Goal: Task Accomplishment & Management: Manage account settings

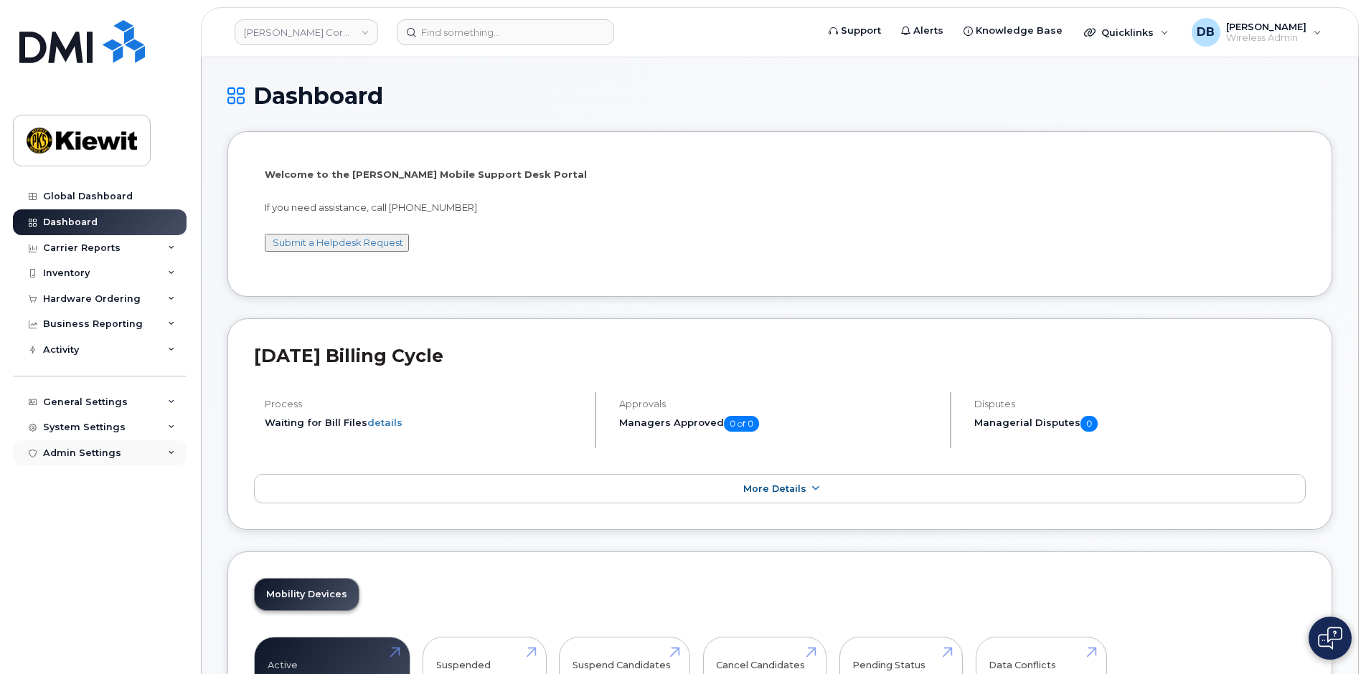
click at [113, 448] on div "Admin Settings" at bounding box center [82, 453] width 78 height 11
click at [81, 506] on div "Integrations" at bounding box center [79, 507] width 61 height 13
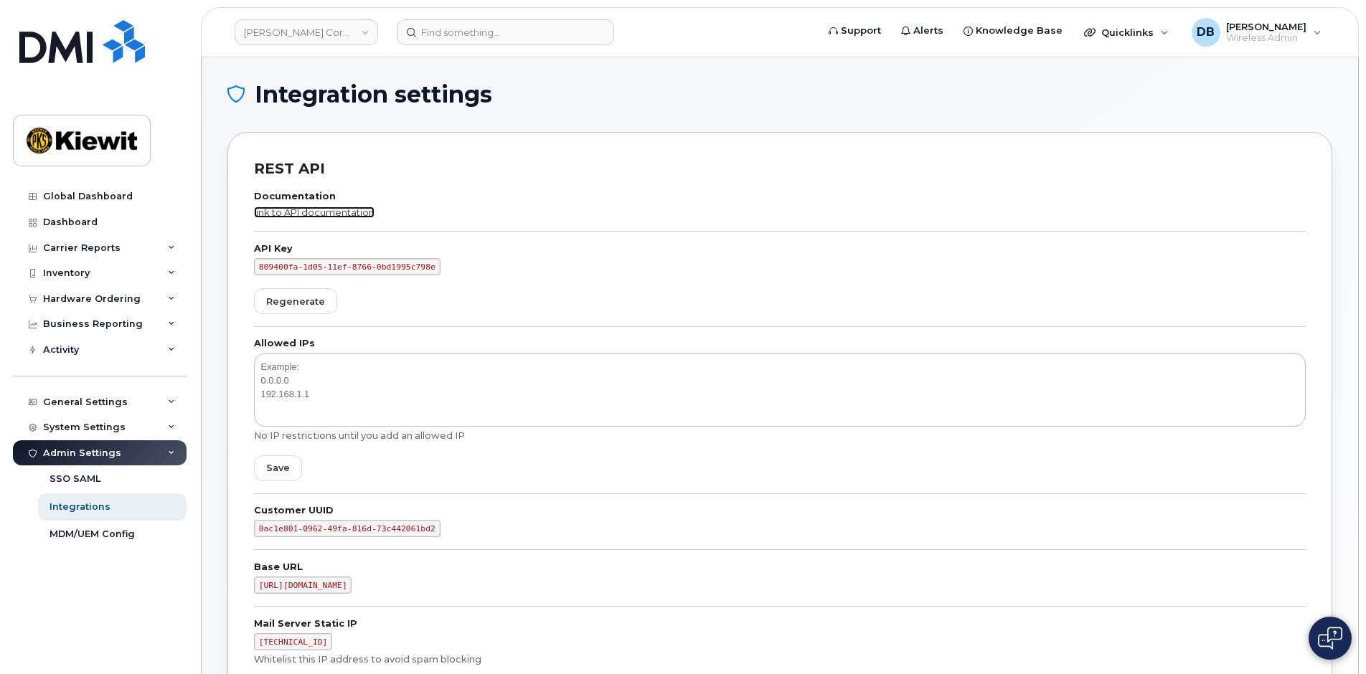
click at [311, 213] on link "link to API documentation" at bounding box center [314, 212] width 121 height 11
click at [682, 89] on h1 "Integration settings" at bounding box center [776, 94] width 1098 height 23
click at [1035, 77] on div "Integration settings REST API Documentation link to API documentation API Key 8…" at bounding box center [780, 585] width 1156 height 1057
click at [702, 99] on h1 "Integration settings" at bounding box center [776, 94] width 1098 height 23
click at [587, 90] on h1 "Integration settings" at bounding box center [776, 94] width 1098 height 23
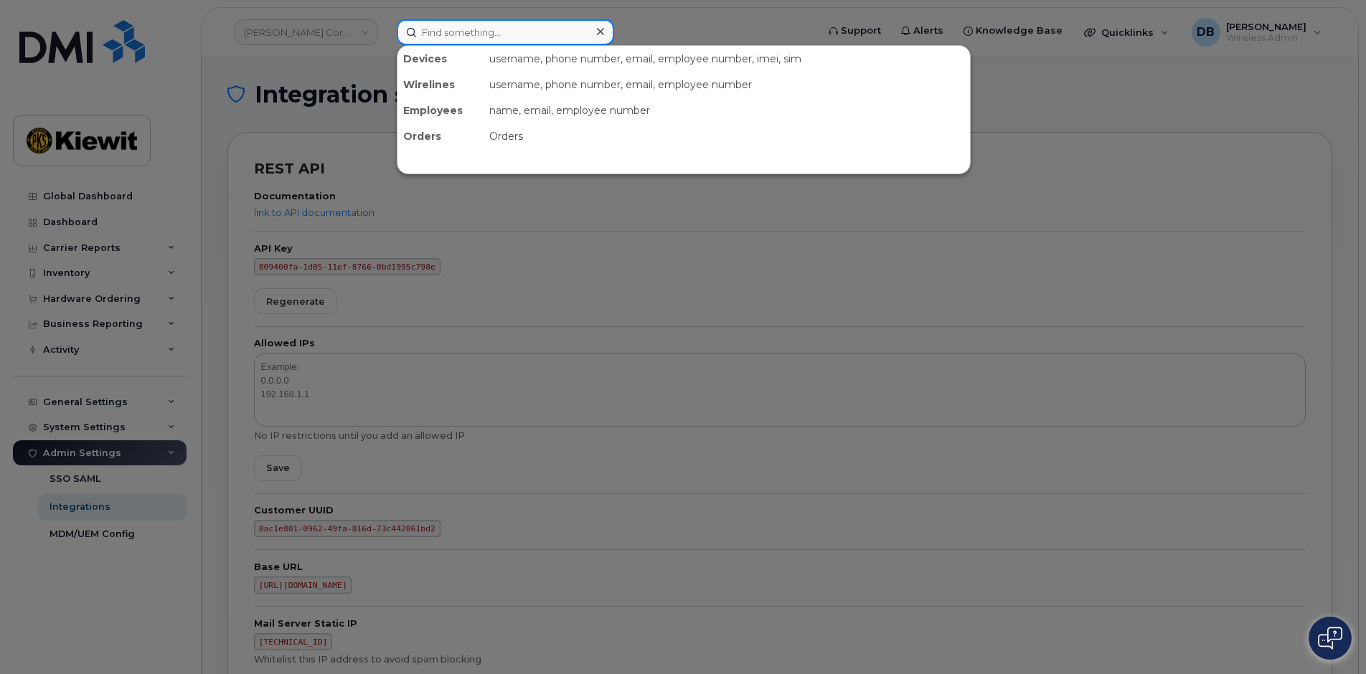
click at [452, 32] on input at bounding box center [505, 32] width 217 height 26
type input "4022906578"
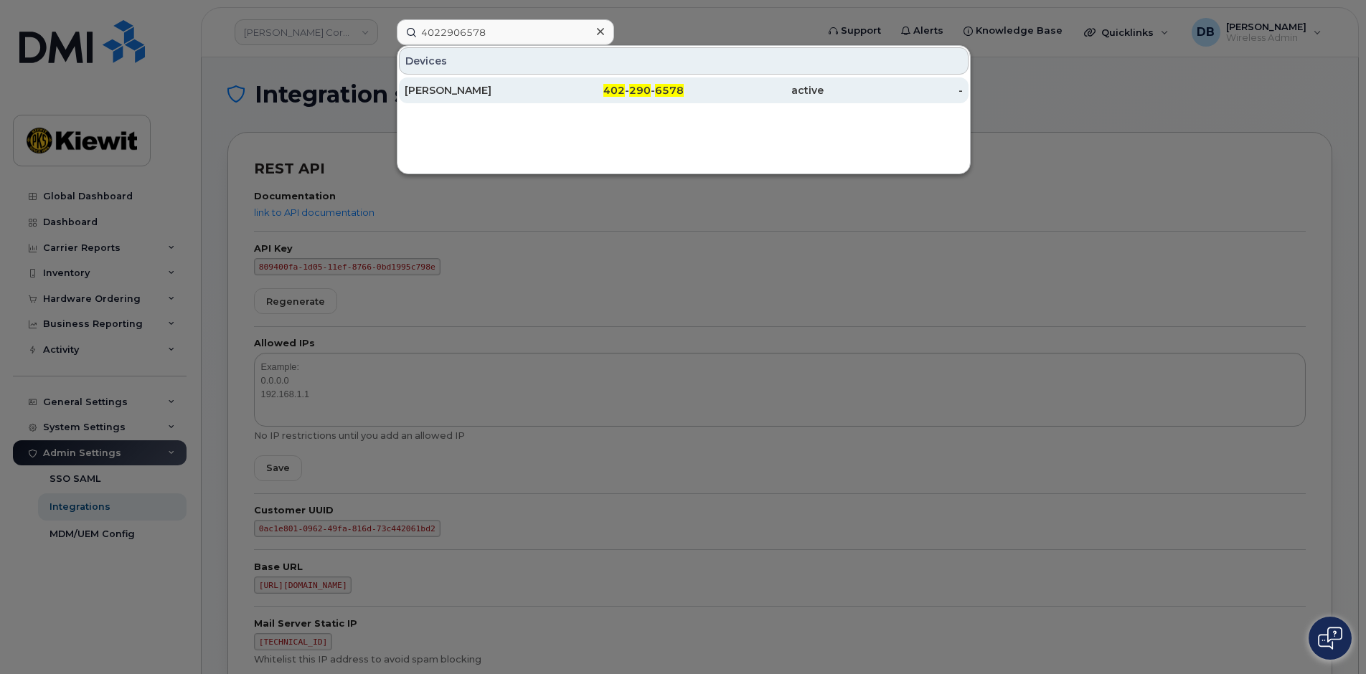
click at [487, 87] on div "[PERSON_NAME]" at bounding box center [475, 90] width 140 height 14
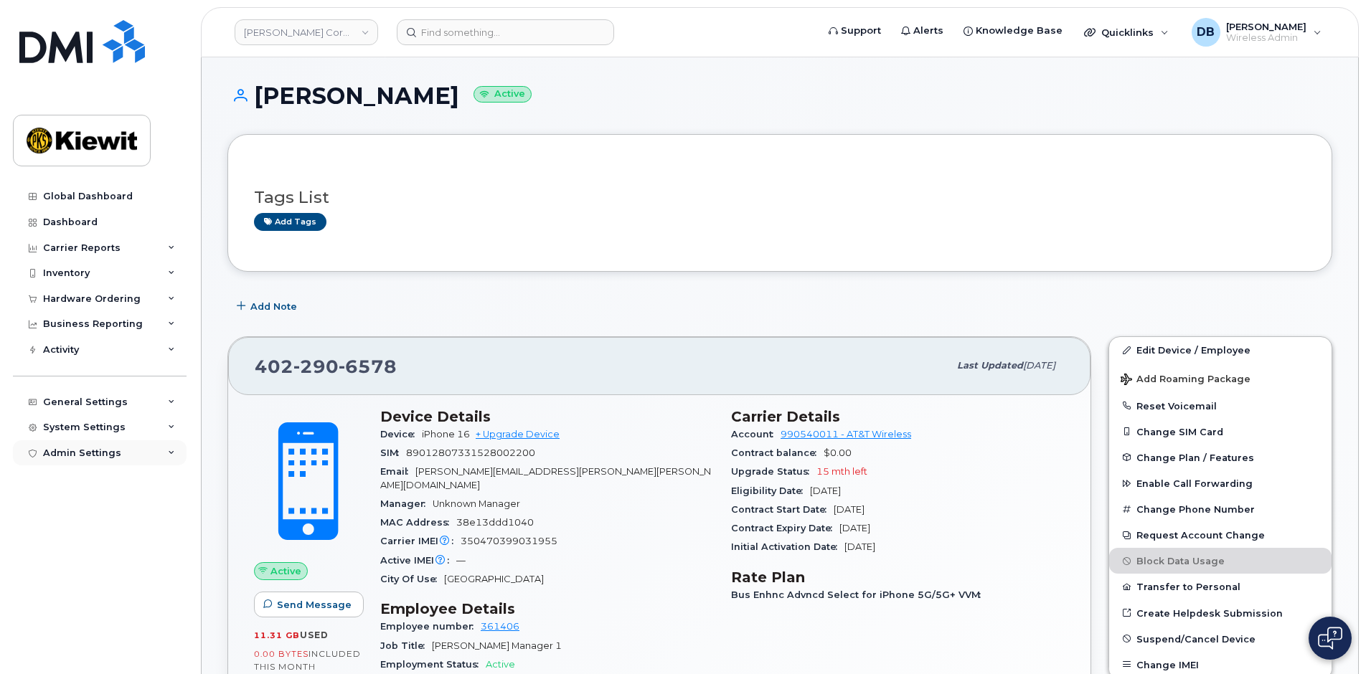
click at [85, 454] on div "Admin Settings" at bounding box center [82, 453] width 78 height 11
click at [82, 511] on div "Integrations" at bounding box center [79, 507] width 61 height 13
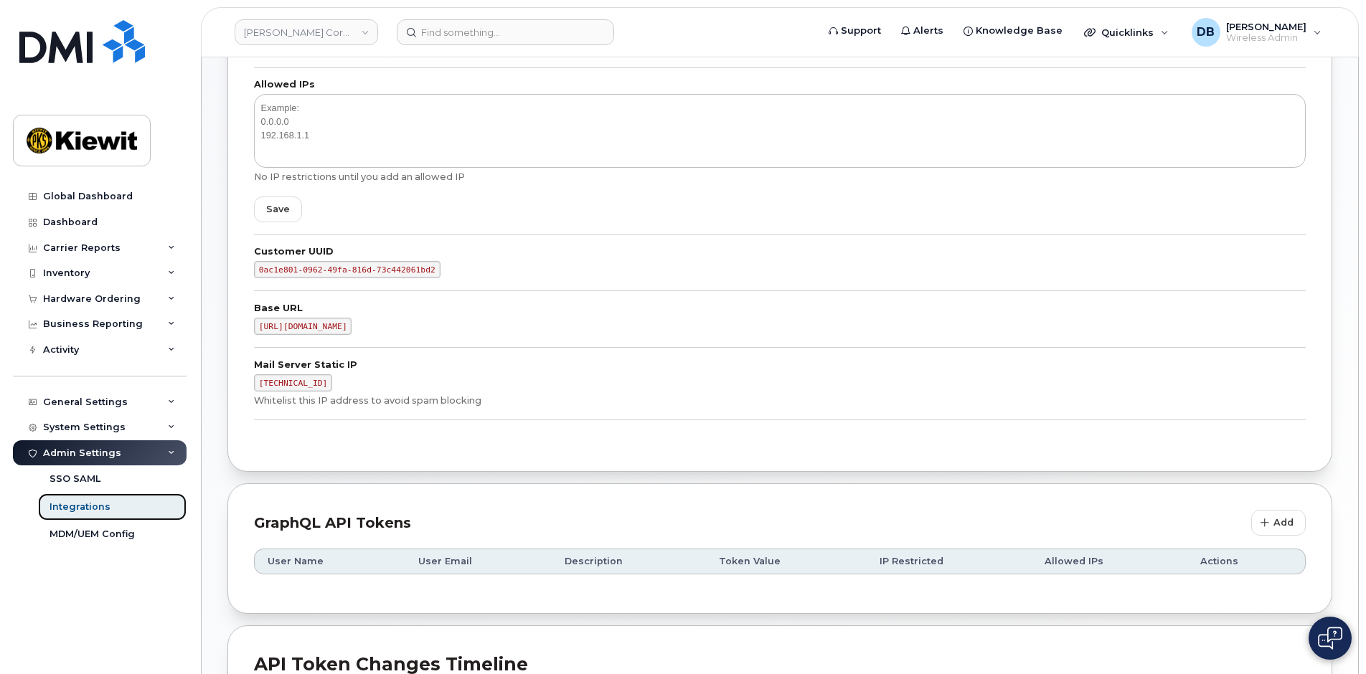
scroll to position [72, 0]
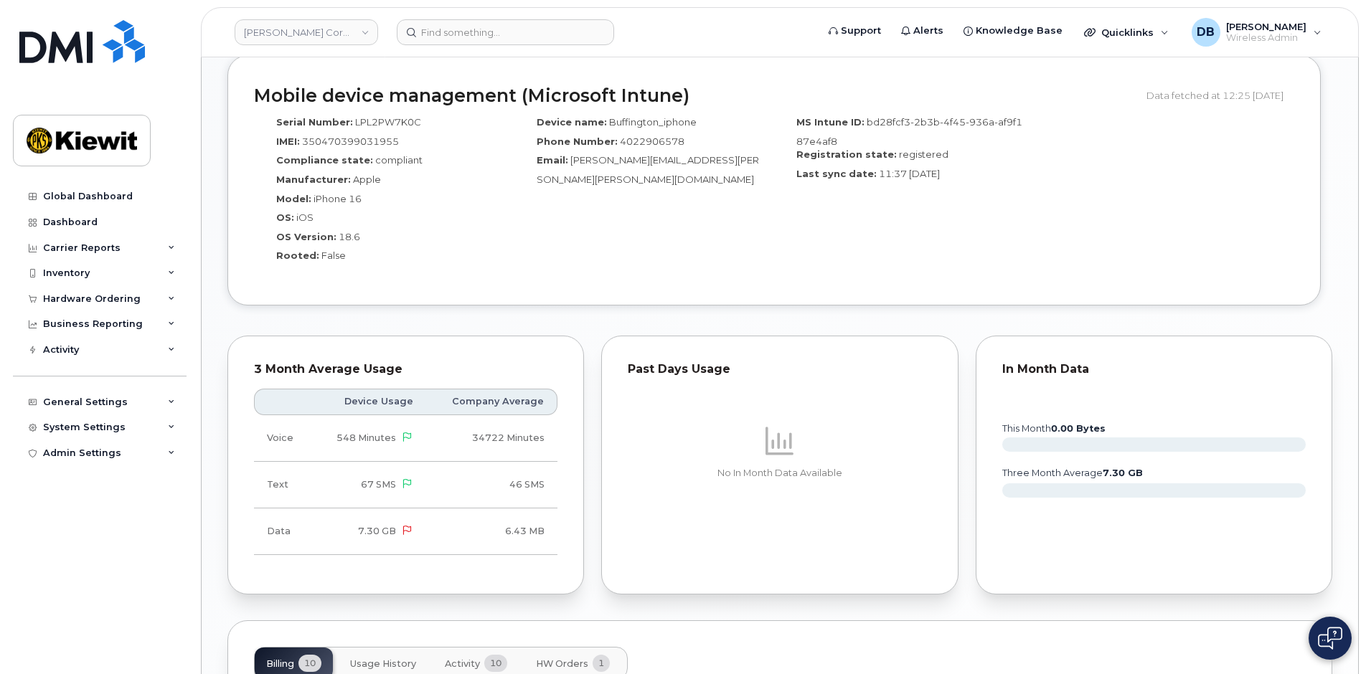
scroll to position [1435, 0]
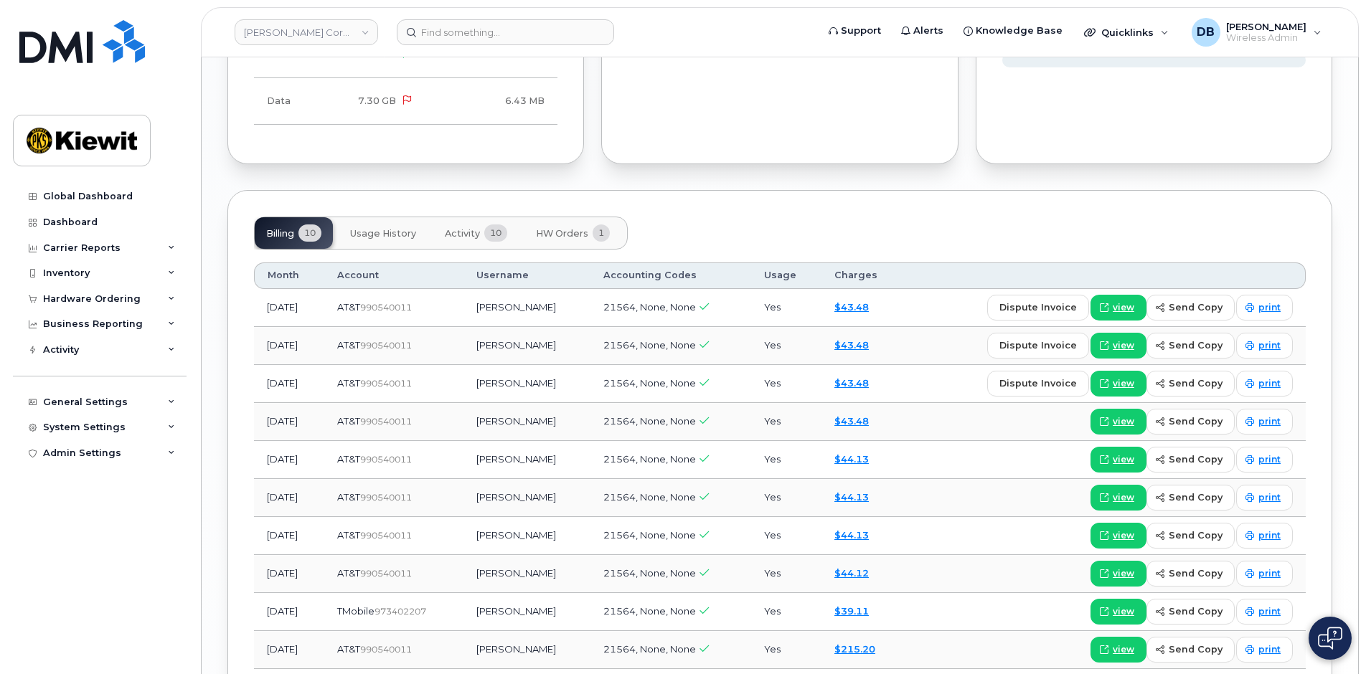
click at [466, 217] on button "Activity 10" at bounding box center [475, 233] width 85 height 32
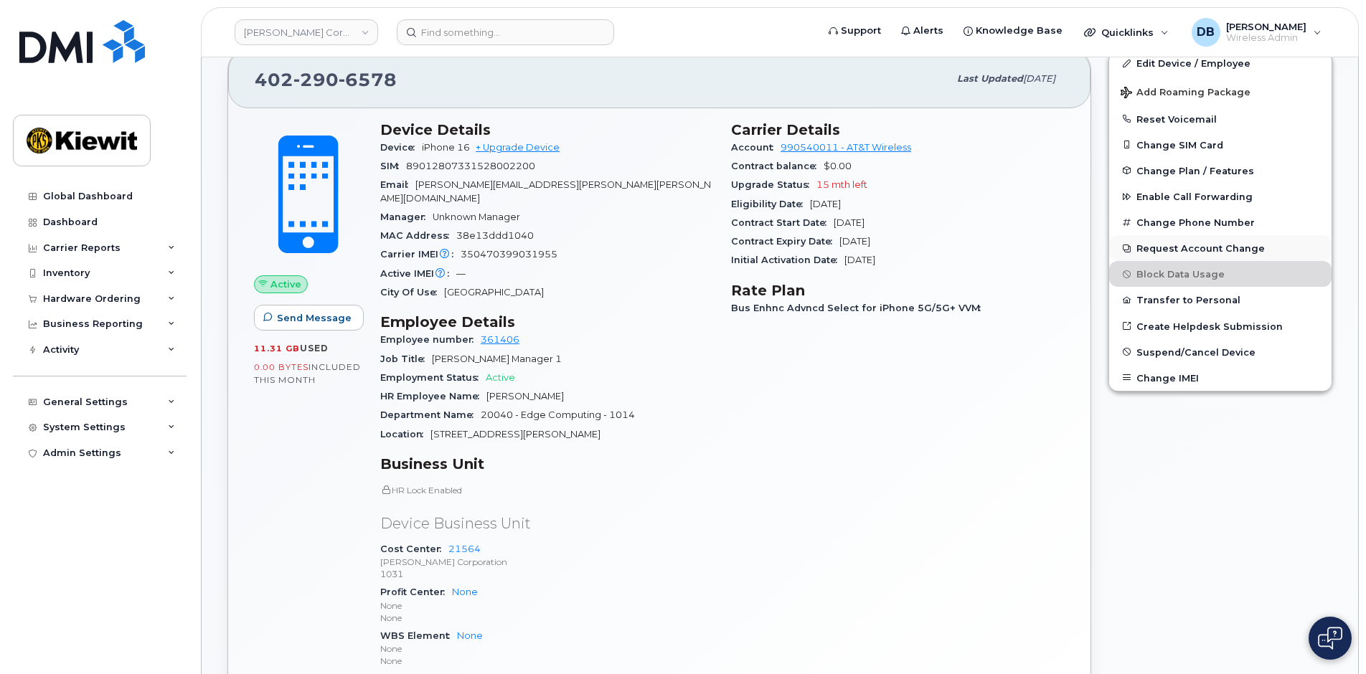
scroll to position [72, 0]
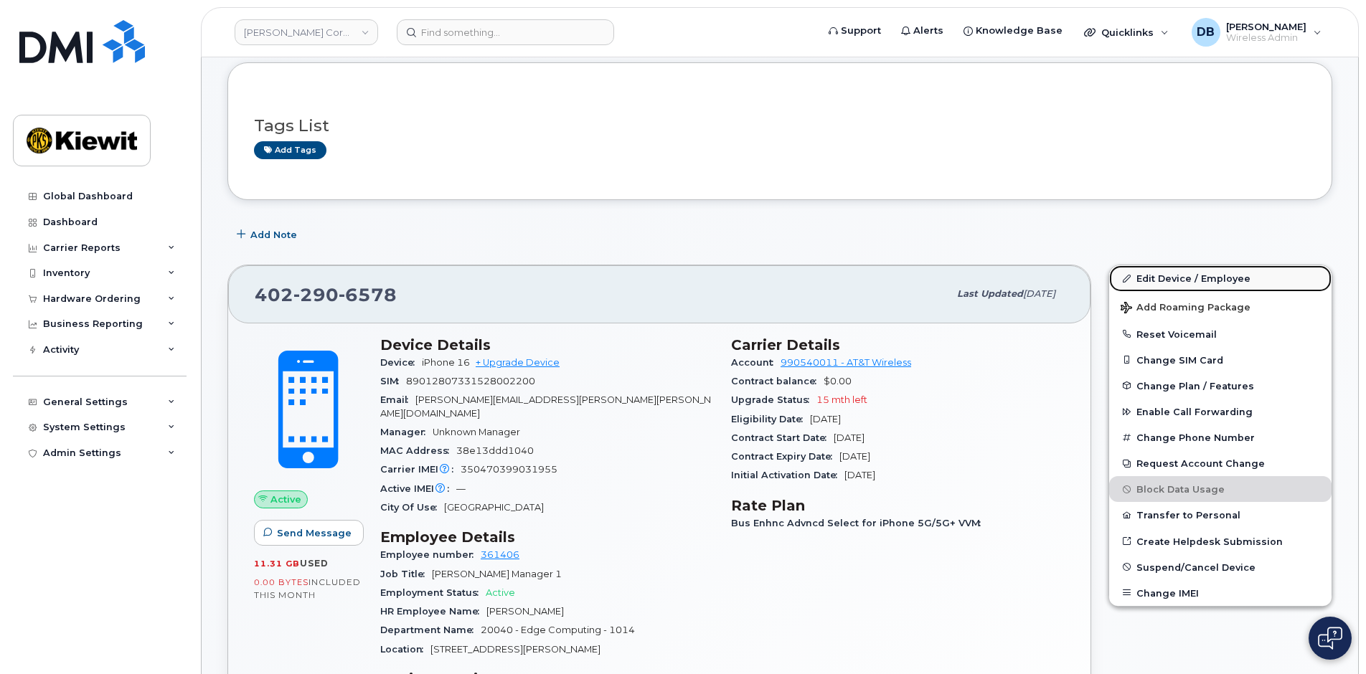
click at [1177, 280] on link "Edit Device / Employee" at bounding box center [1220, 278] width 222 height 26
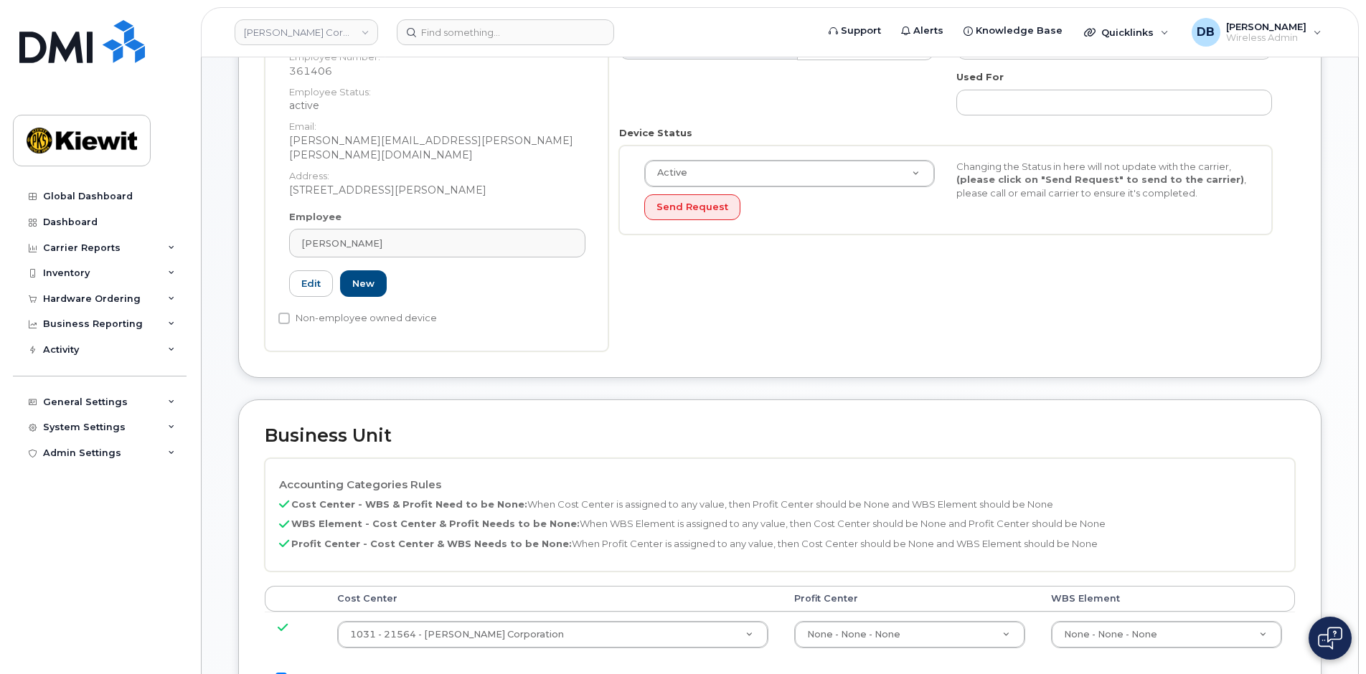
scroll to position [574, 0]
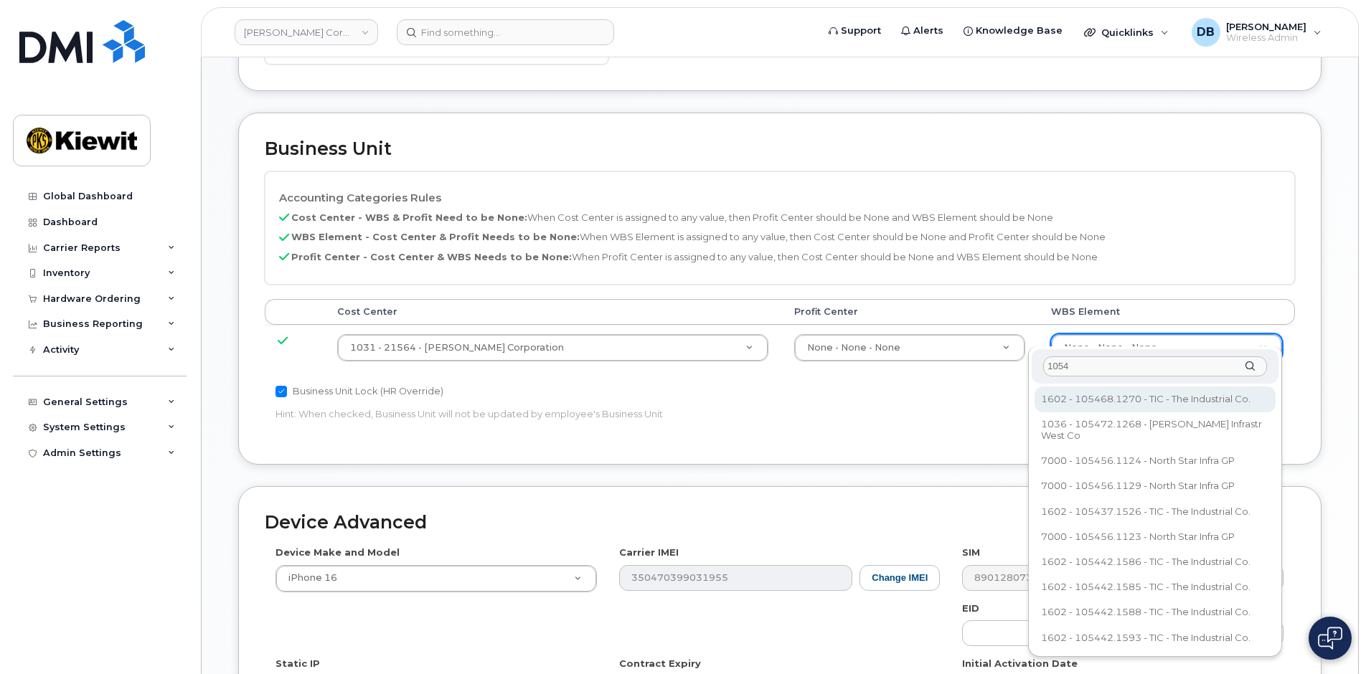
type input "1054"
type input "34935081"
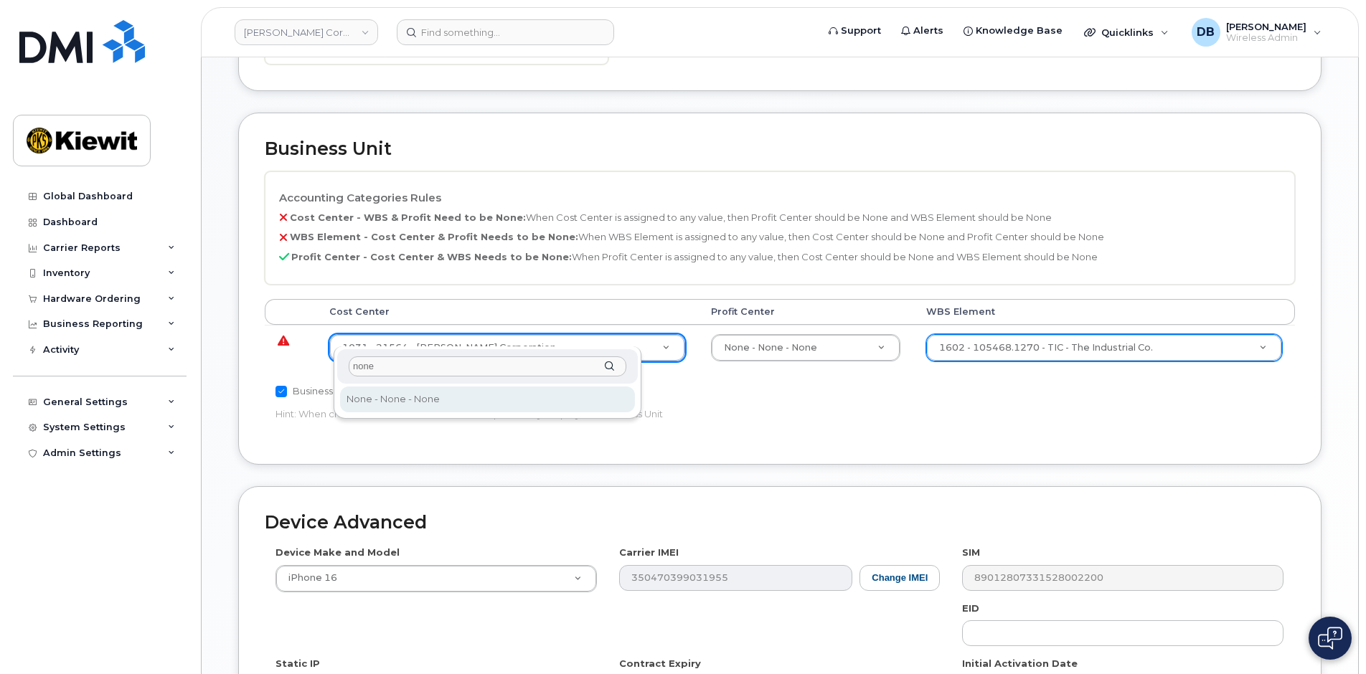
type input "none"
type input "29629358"
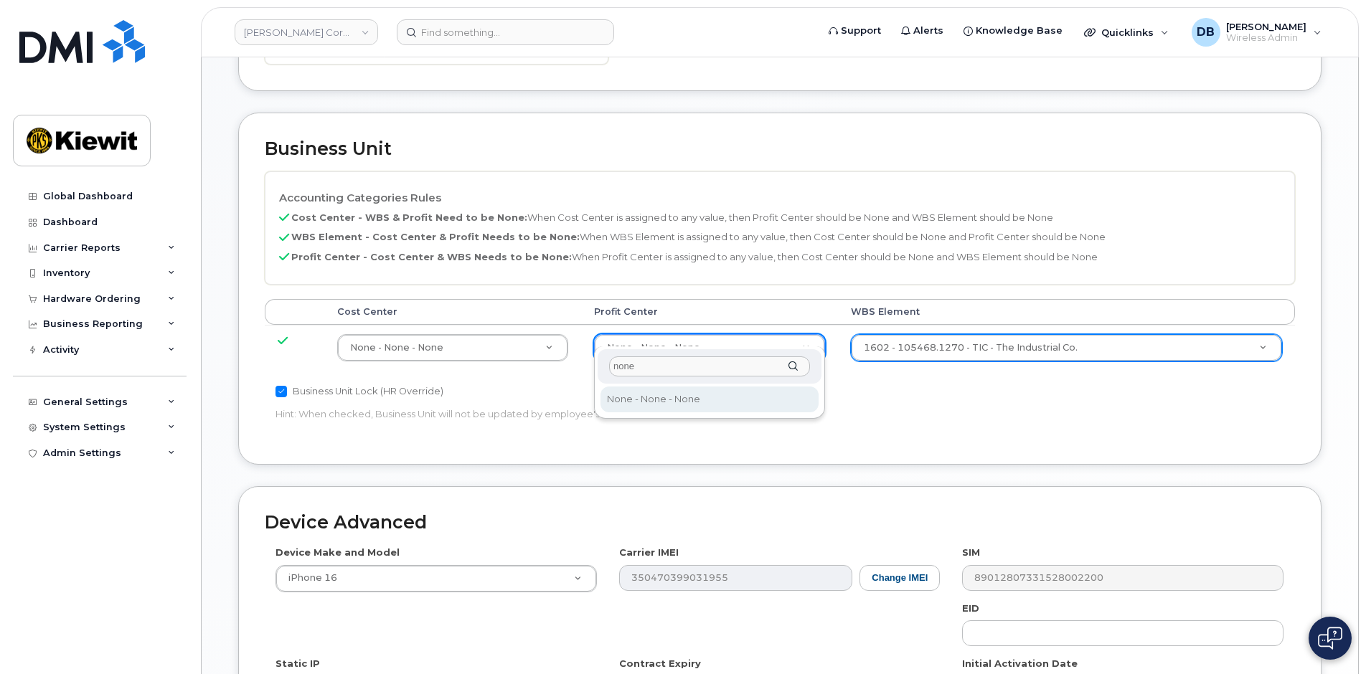
type input "none"
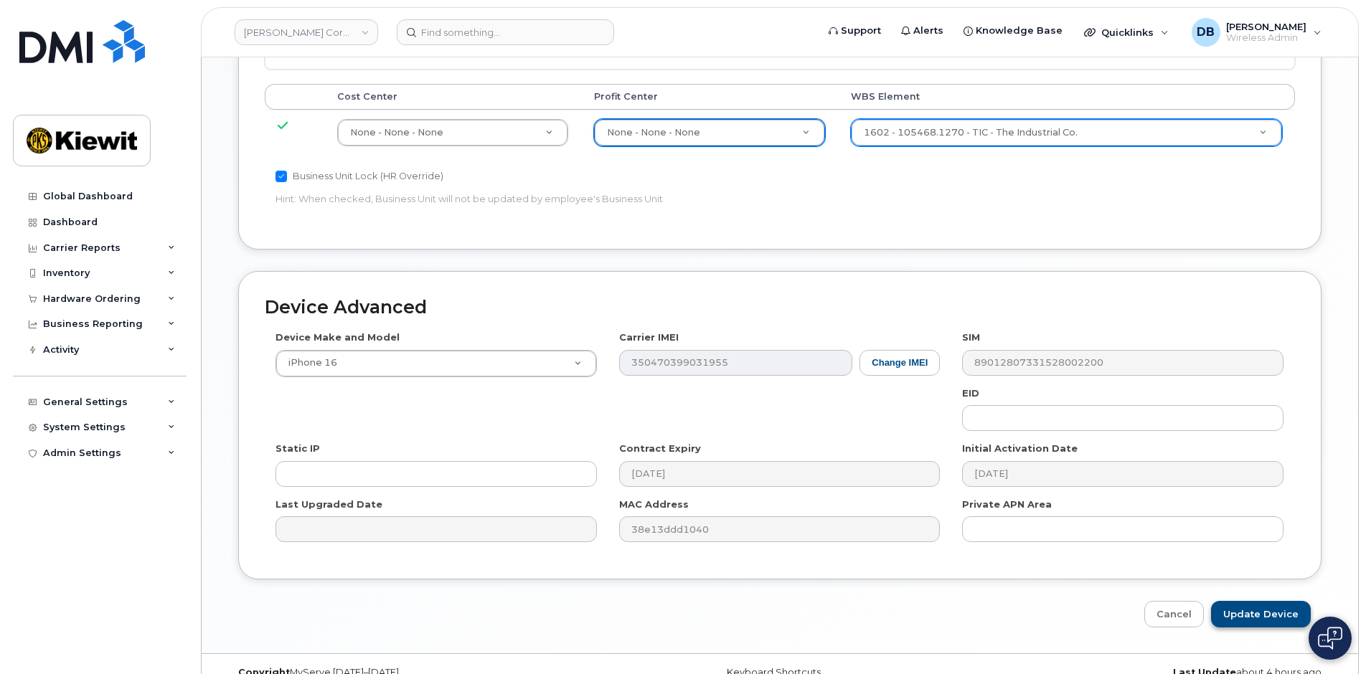
scroll to position [800, 0]
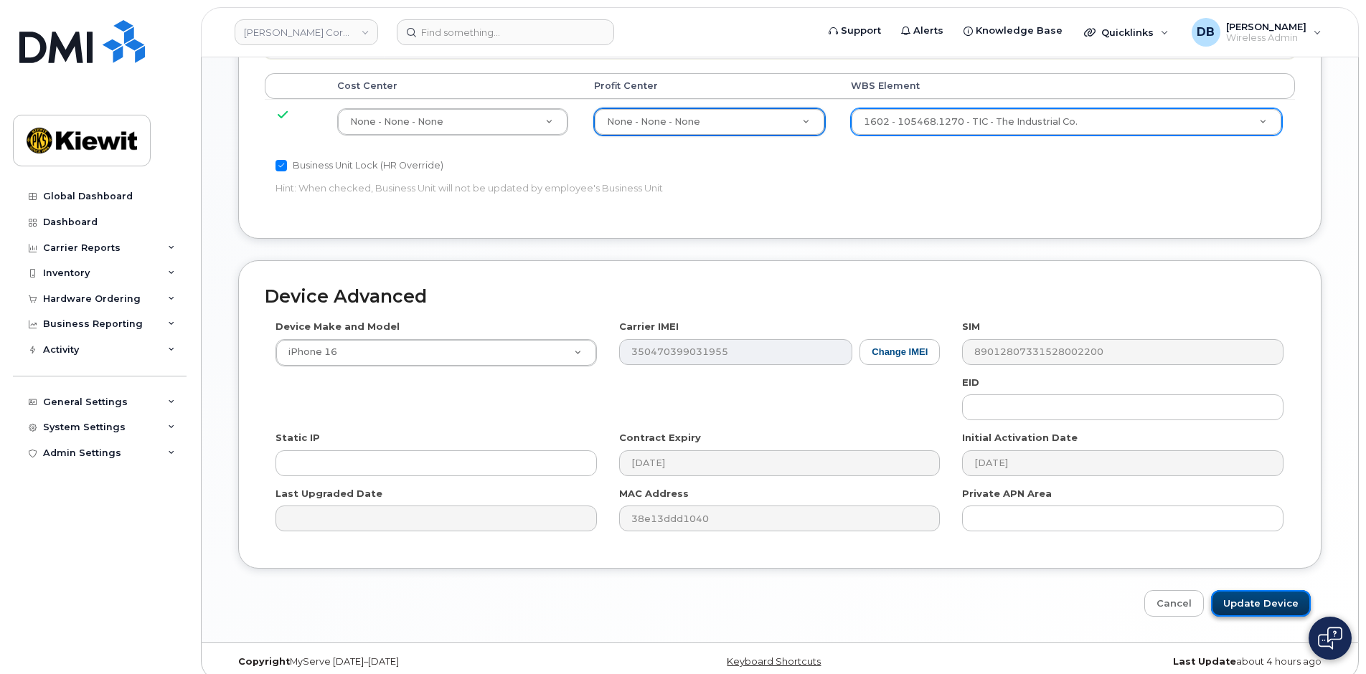
click at [1256, 590] on input "Update Device" at bounding box center [1261, 603] width 100 height 27
type input "Saving..."
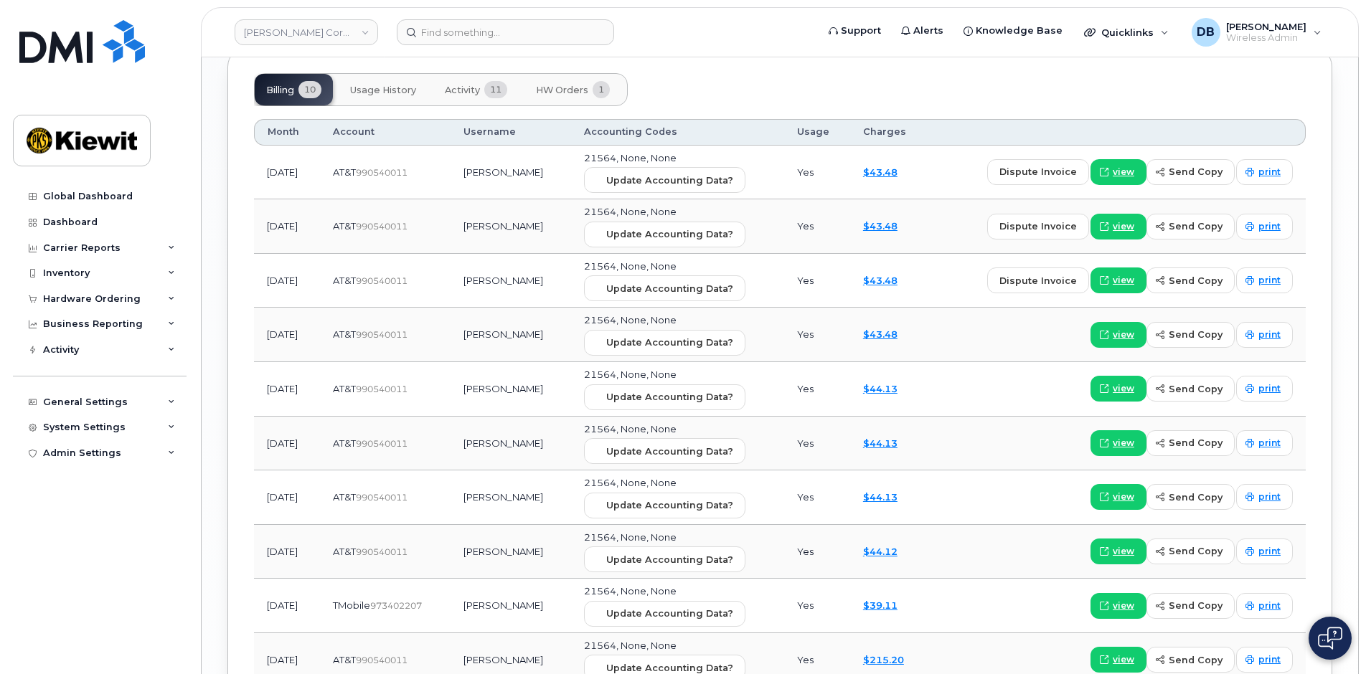
scroll to position [1291, 0]
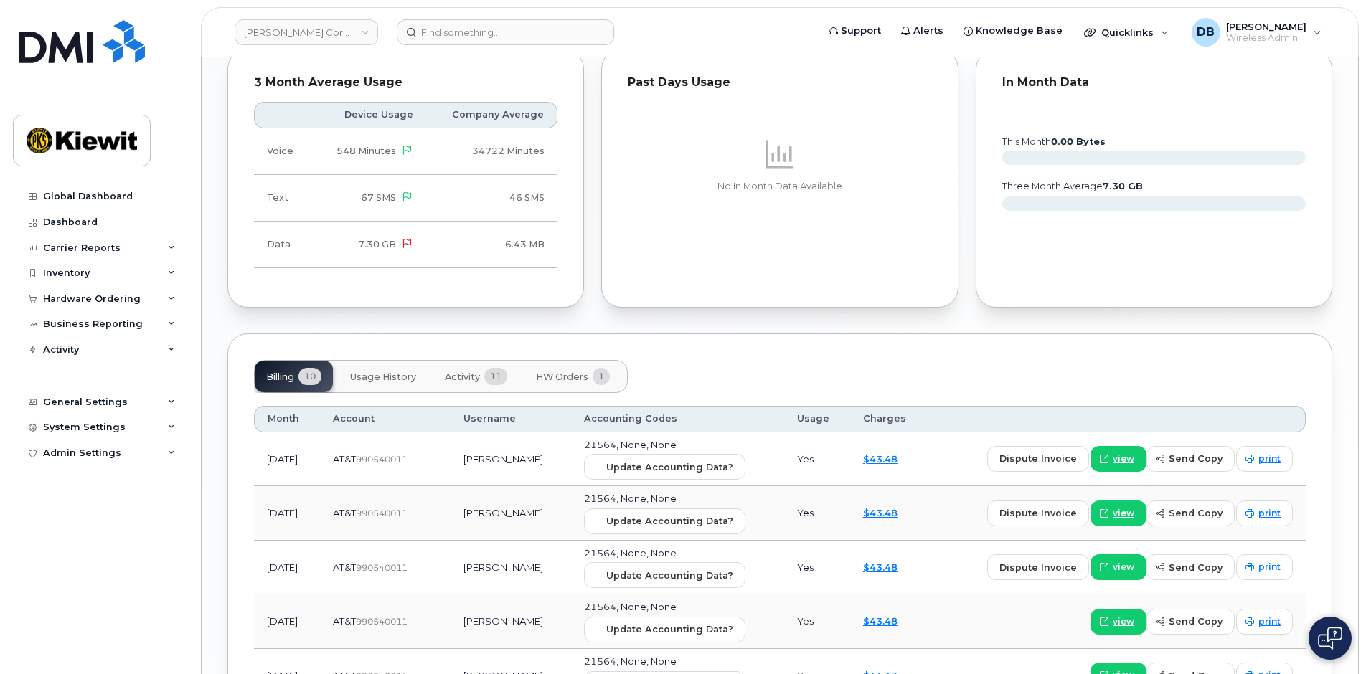
click at [462, 372] on span "Activity" at bounding box center [462, 377] width 35 height 11
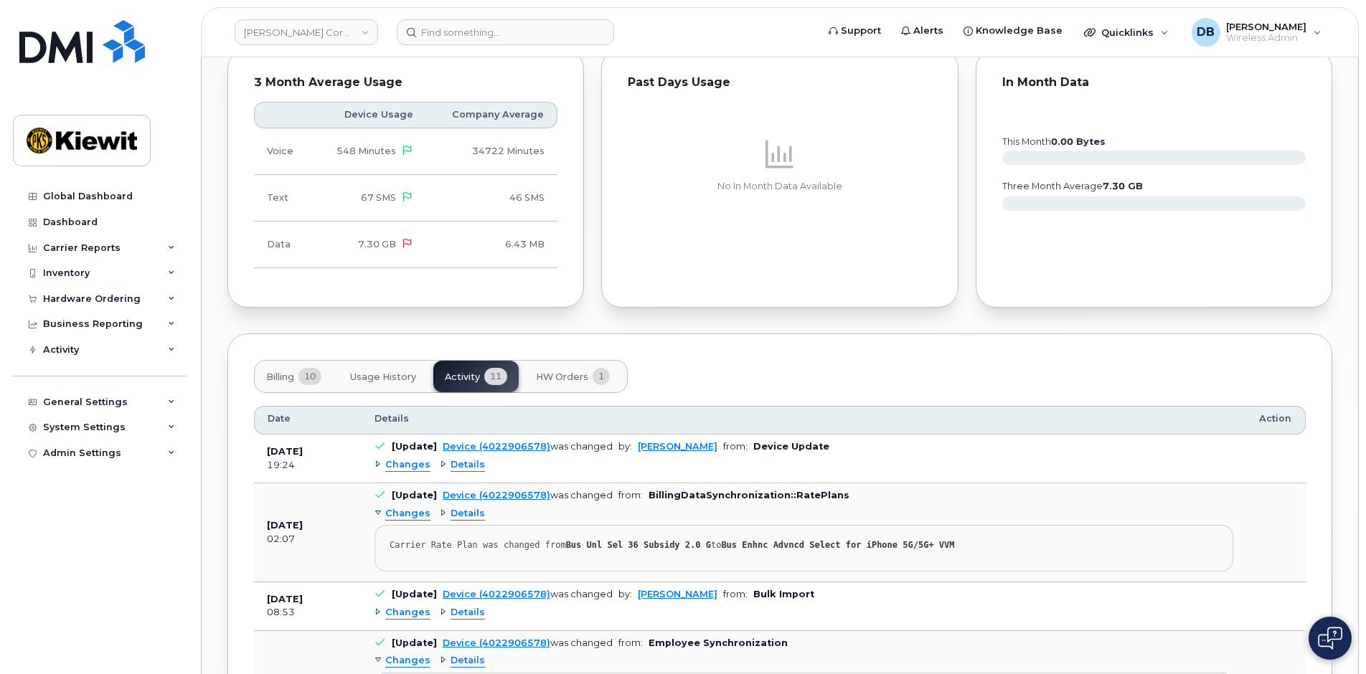
click at [440, 458] on div "Details" at bounding box center [462, 465] width 45 height 14
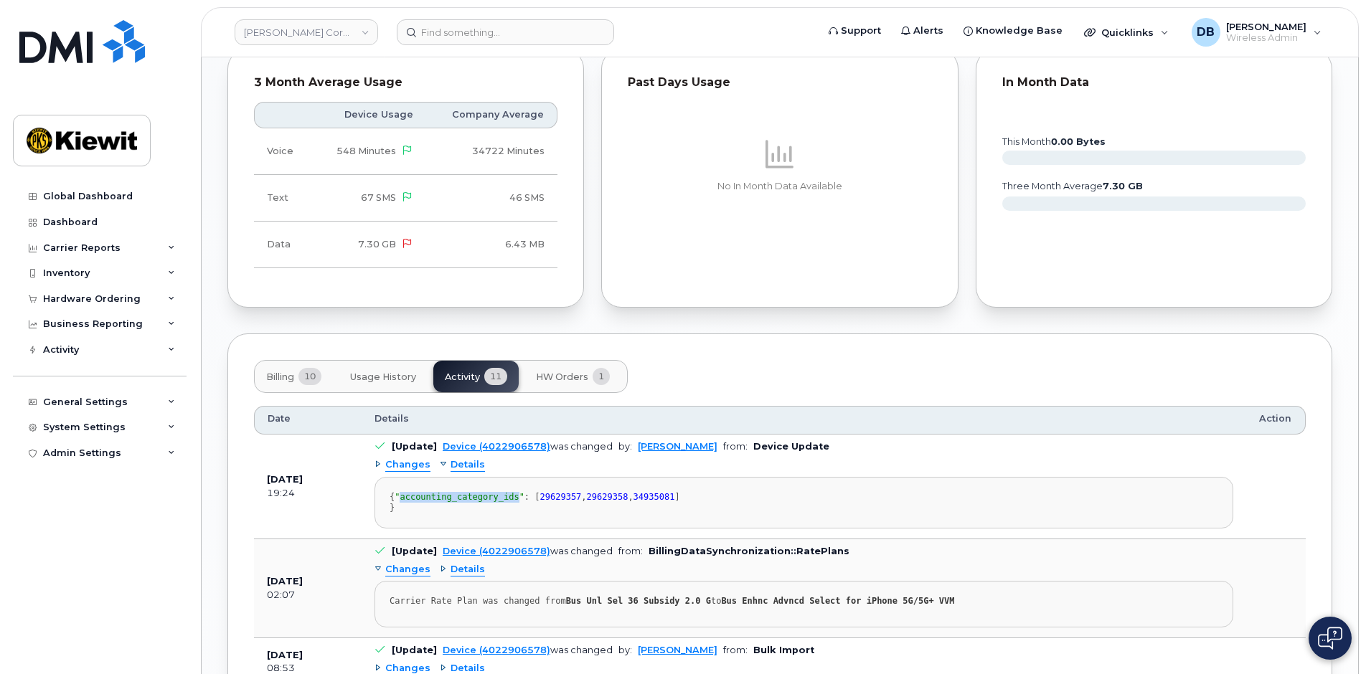
drag, startPoint x: 405, startPoint y: 494, endPoint x: 513, endPoint y: 491, distance: 108.3
click at [513, 492] on span ""accounting_category_ids"" at bounding box center [460, 497] width 130 height 10
drag, startPoint x: 513, startPoint y: 491, endPoint x: 461, endPoint y: 519, distance: 59.4
click at [461, 514] on div "{ "accounting_category_ids" : [ 29629357 , 29629358 , 34935081 ] }" at bounding box center [804, 503] width 829 height 22
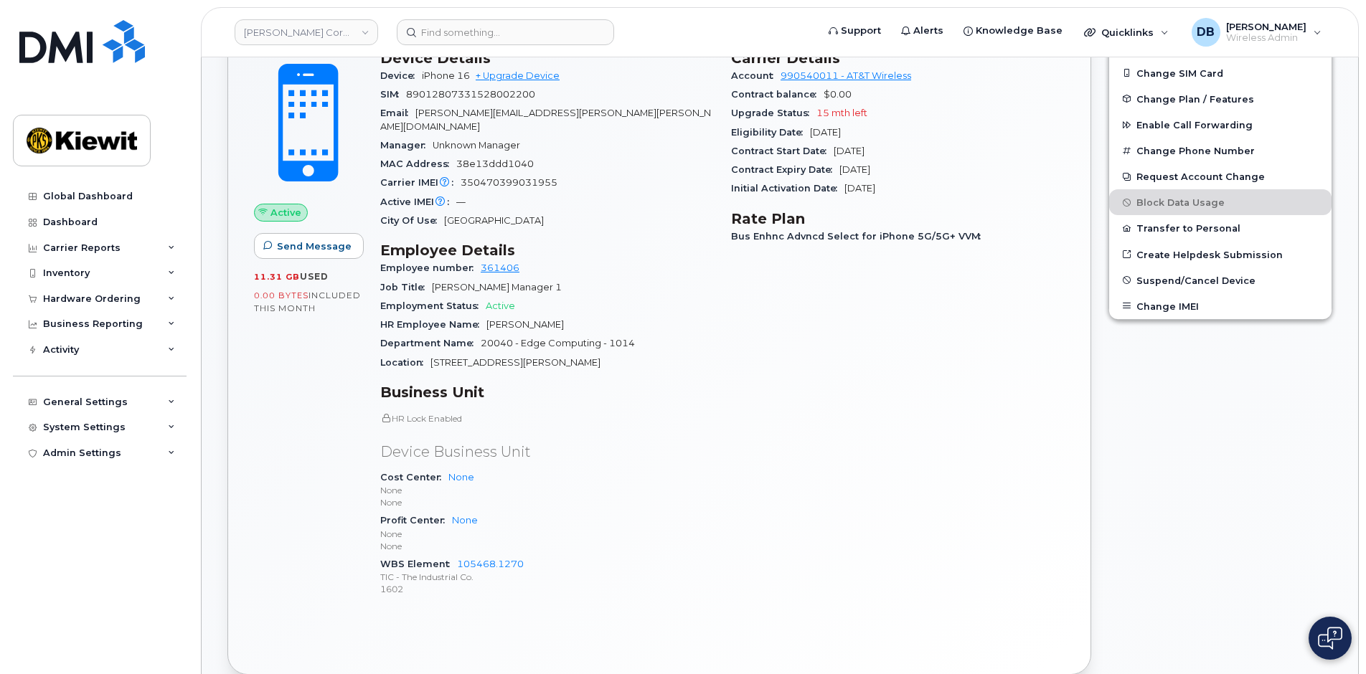
scroll to position [72, 0]
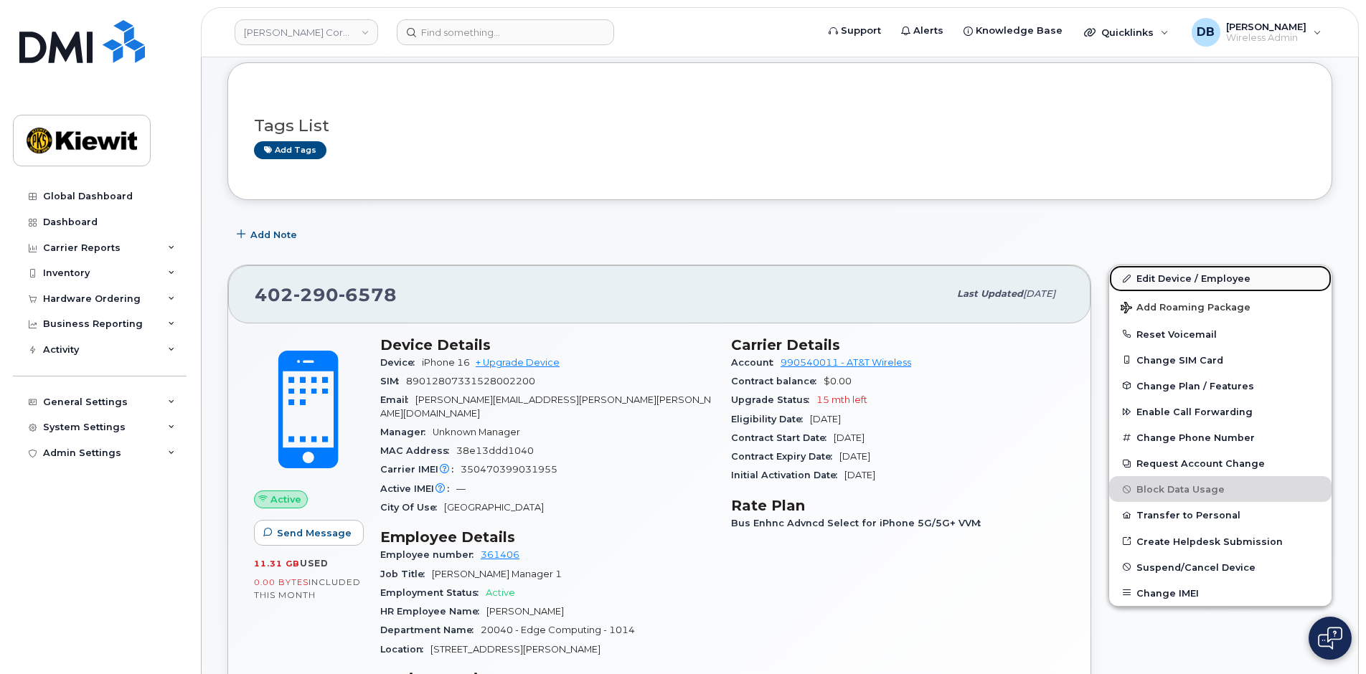
click at [1176, 278] on link "Edit Device / Employee" at bounding box center [1220, 278] width 222 height 26
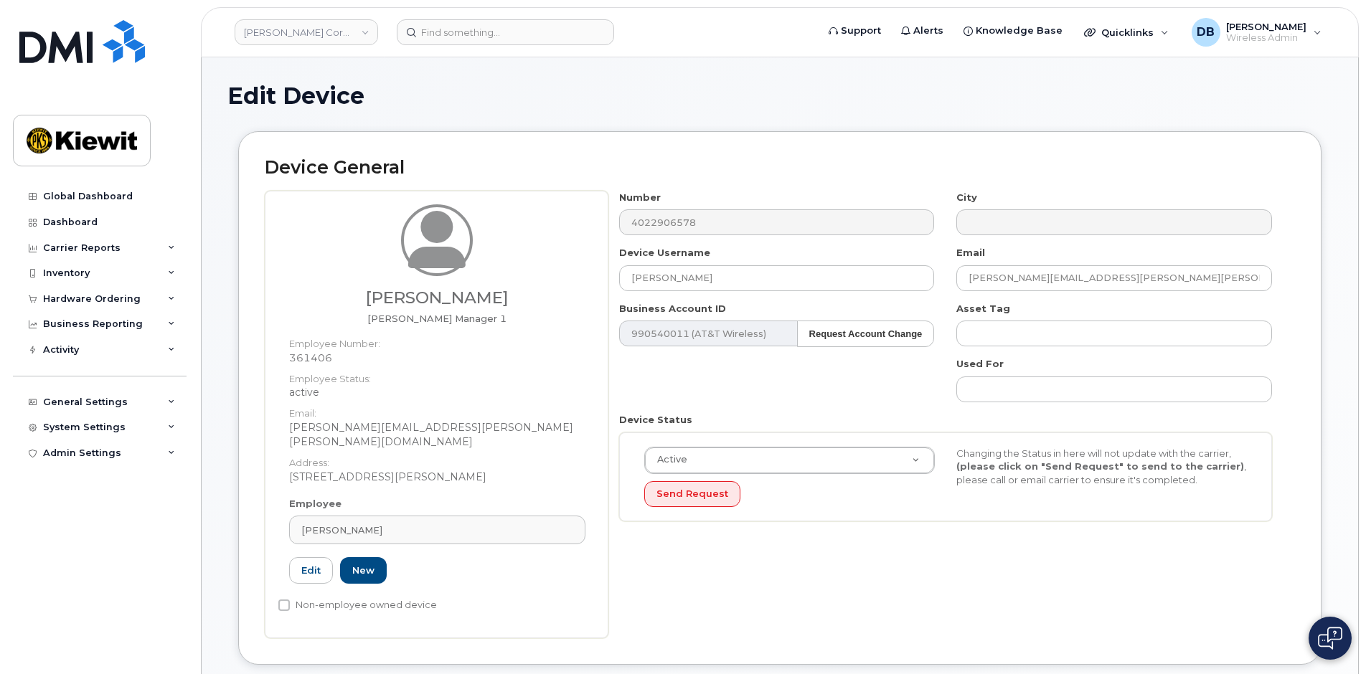
scroll to position [359, 0]
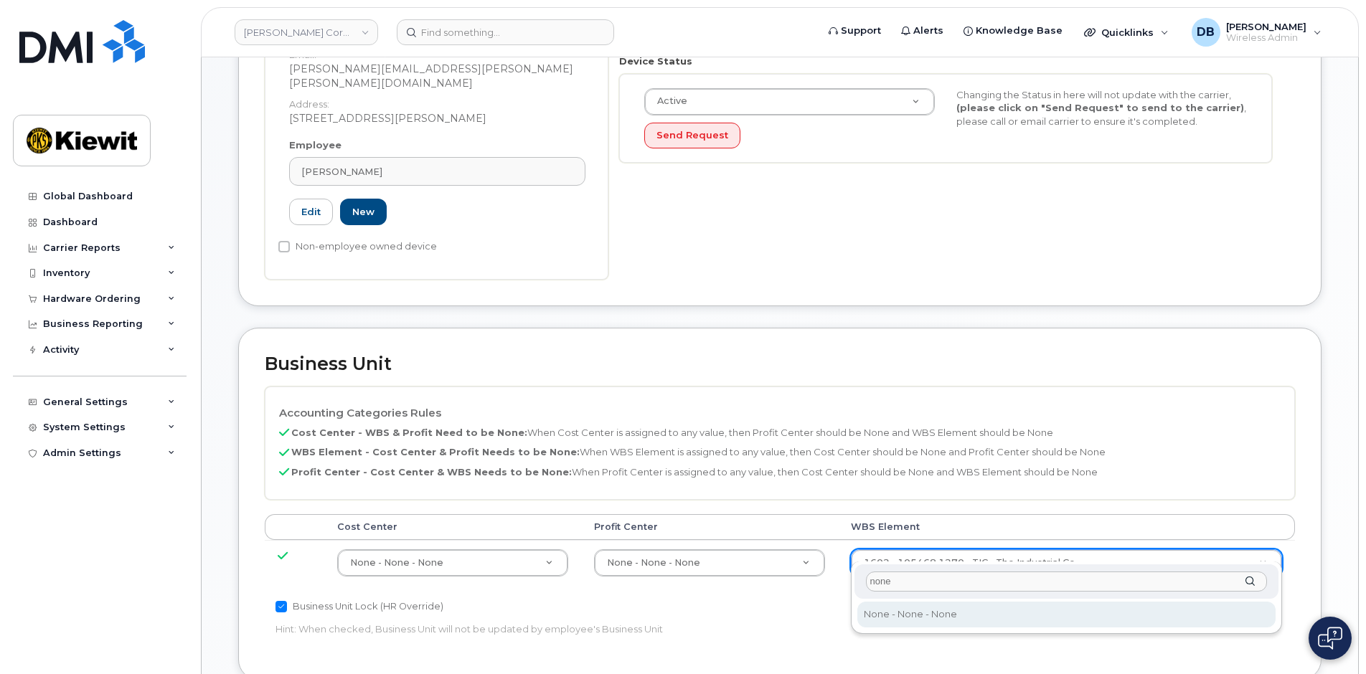
type input "none"
type input "29699477"
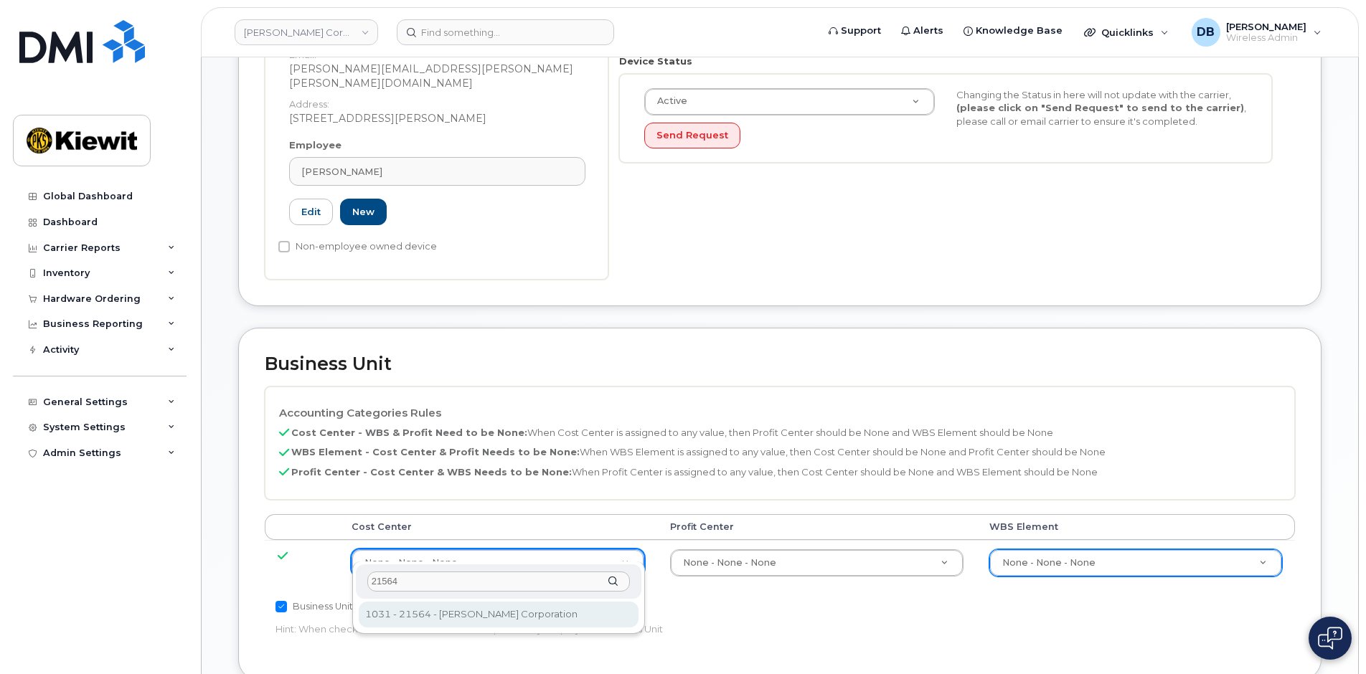
type input "21564"
type input "30347817"
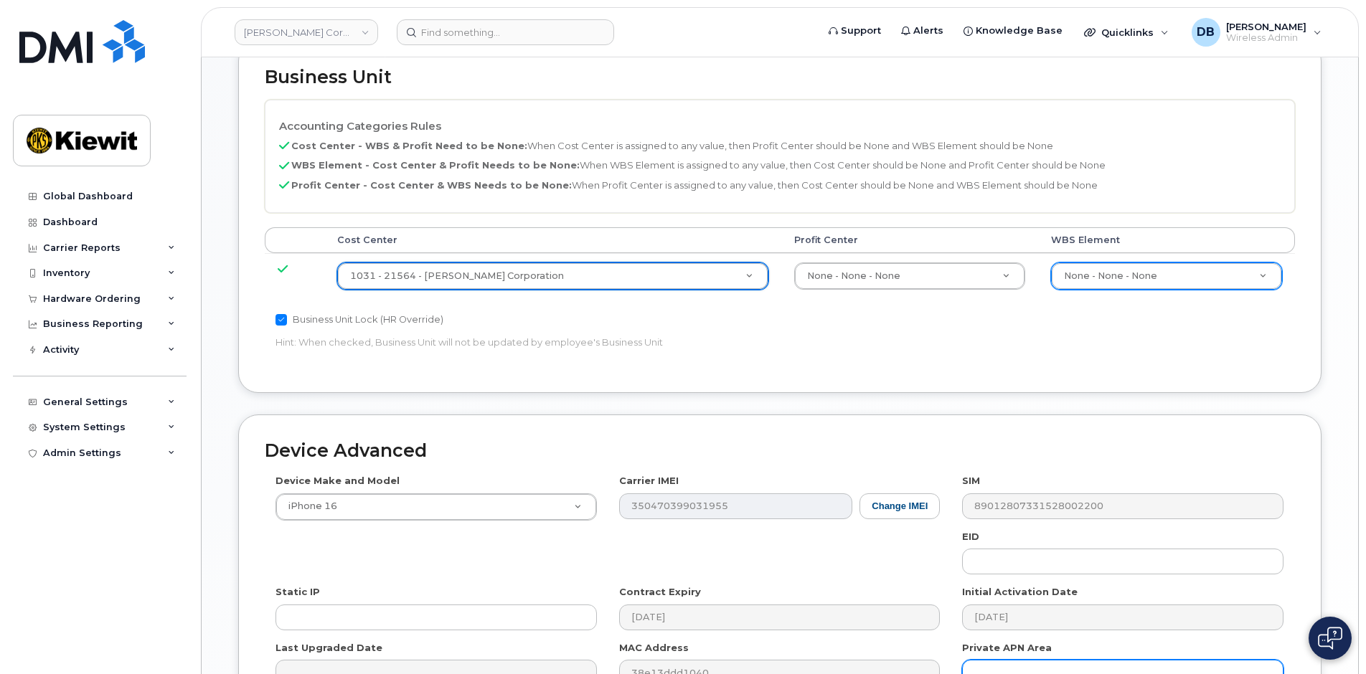
scroll to position [800, 0]
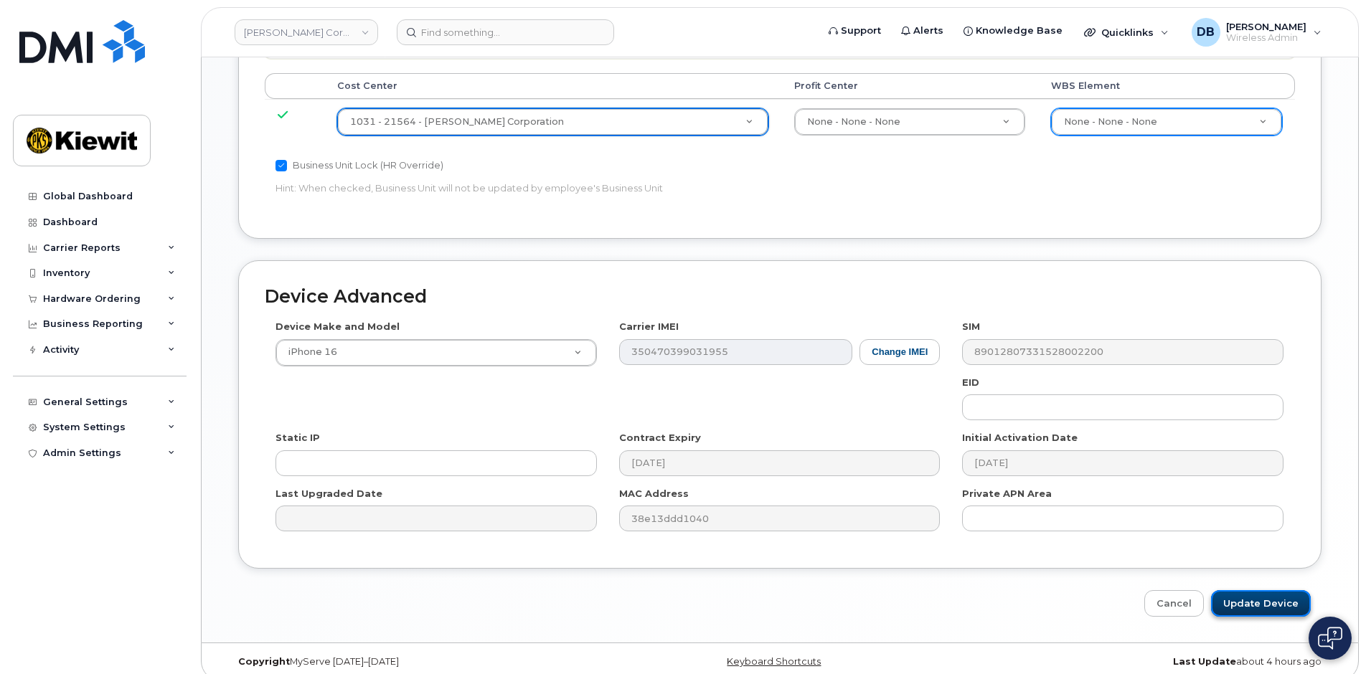
click at [1235, 590] on input "Update Device" at bounding box center [1261, 603] width 100 height 27
type input "Saving..."
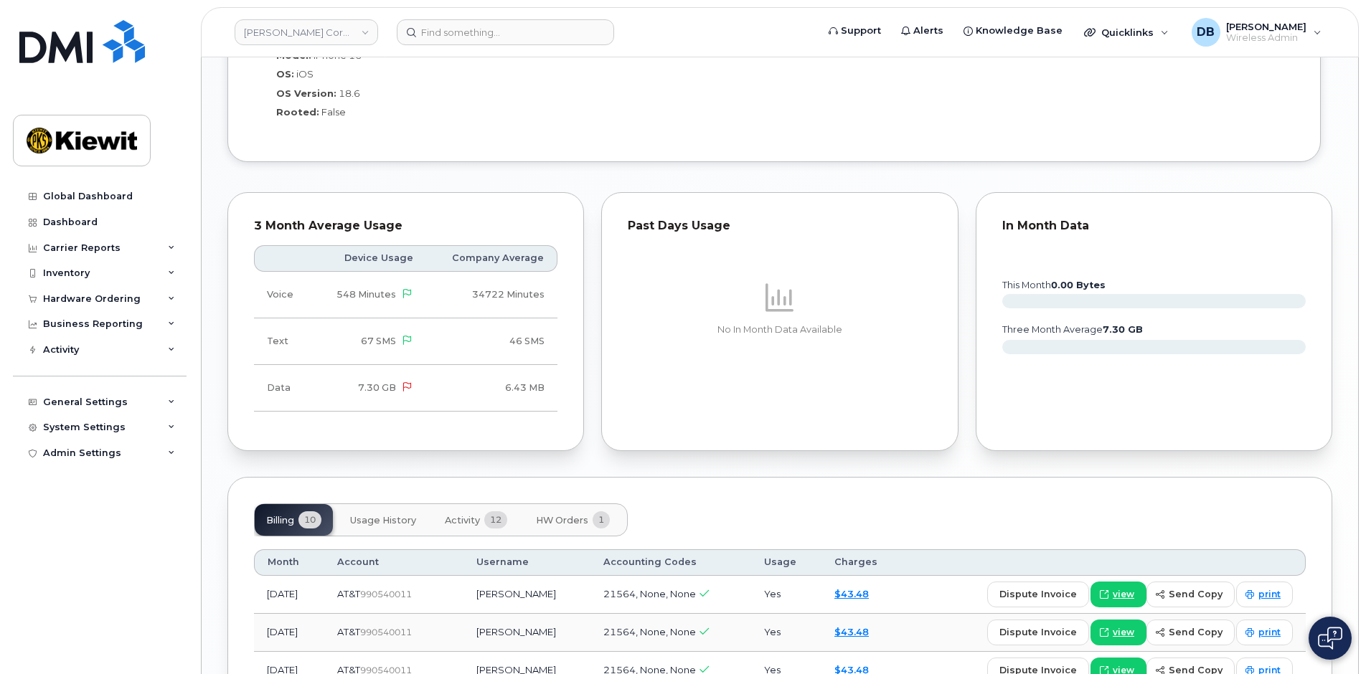
scroll to position [1507, 0]
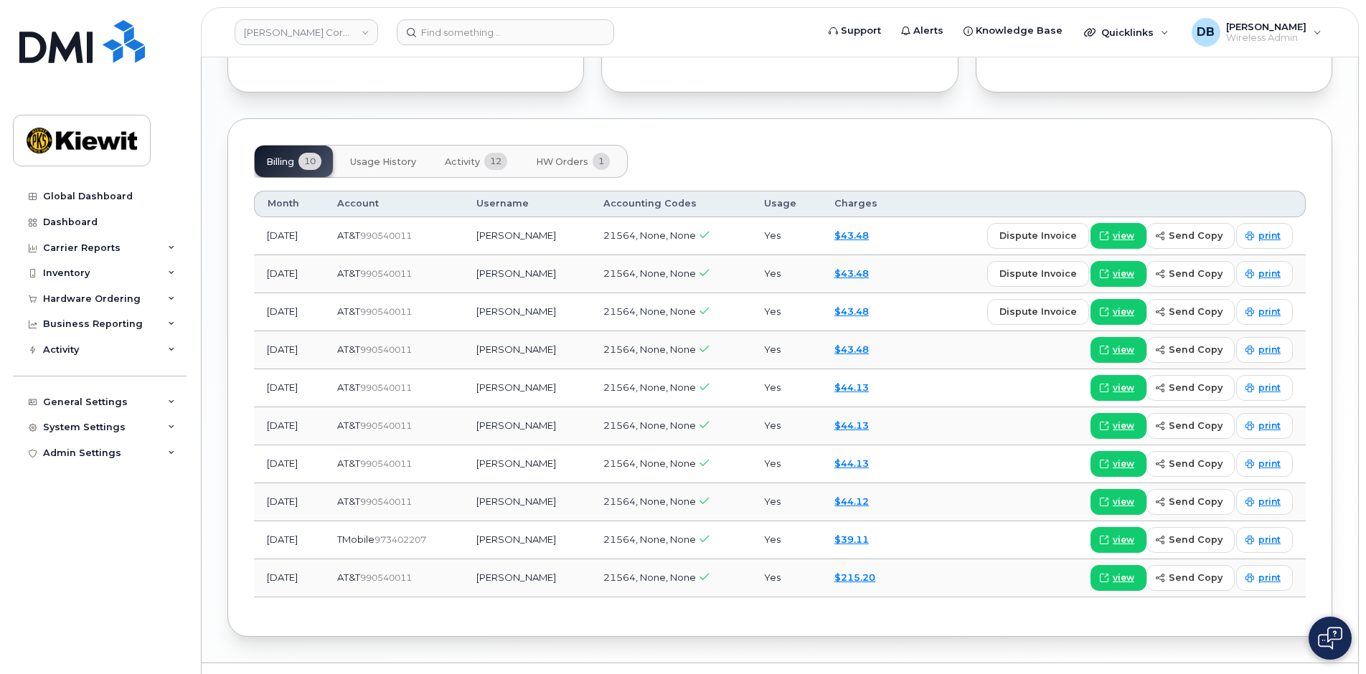
click at [468, 156] on span "Activity" at bounding box center [462, 161] width 35 height 11
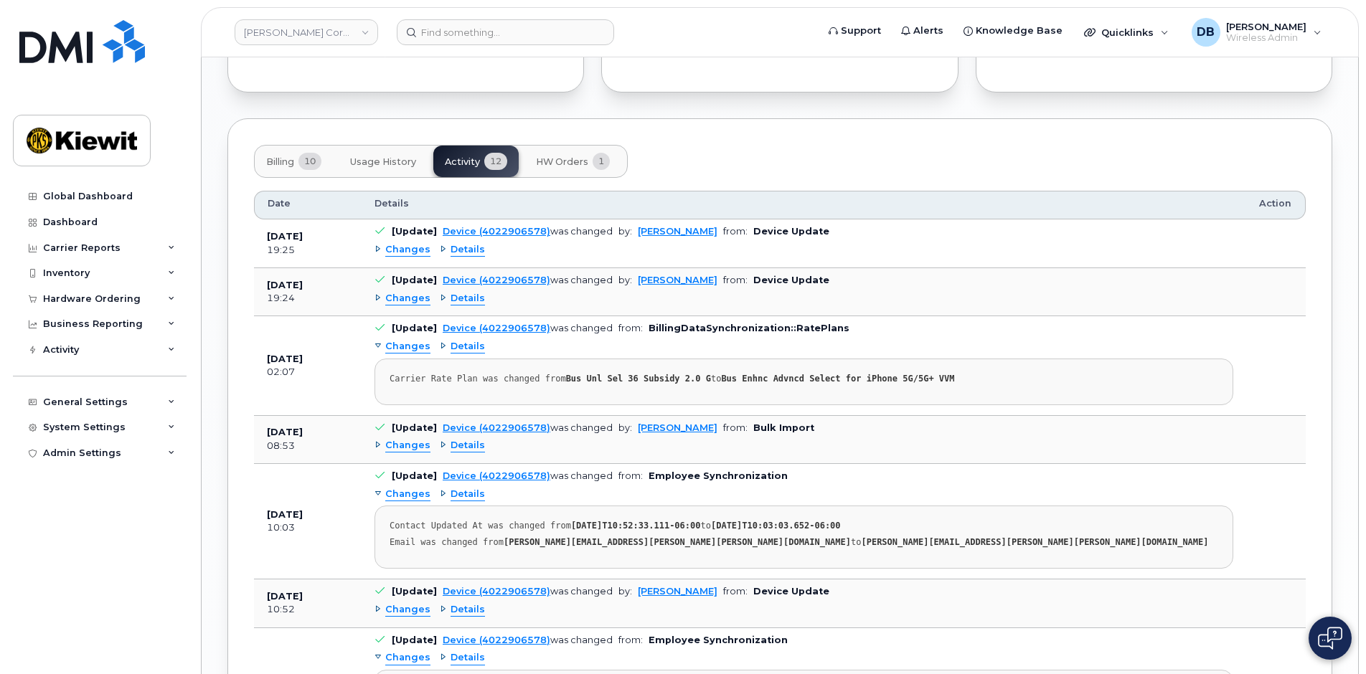
click at [434, 239] on div "Changes Details" at bounding box center [803, 250] width 859 height 23
click at [440, 292] on div "Details" at bounding box center [462, 299] width 45 height 14
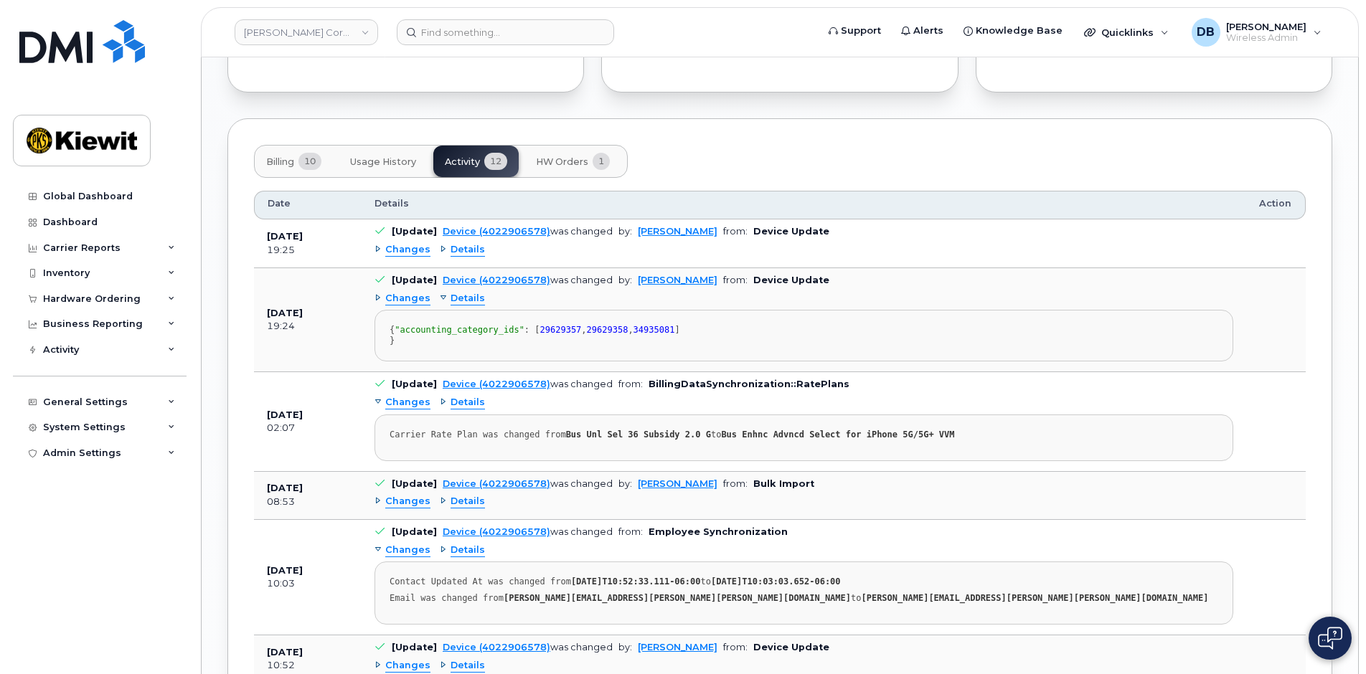
click at [440, 243] on div "Details" at bounding box center [462, 250] width 45 height 14
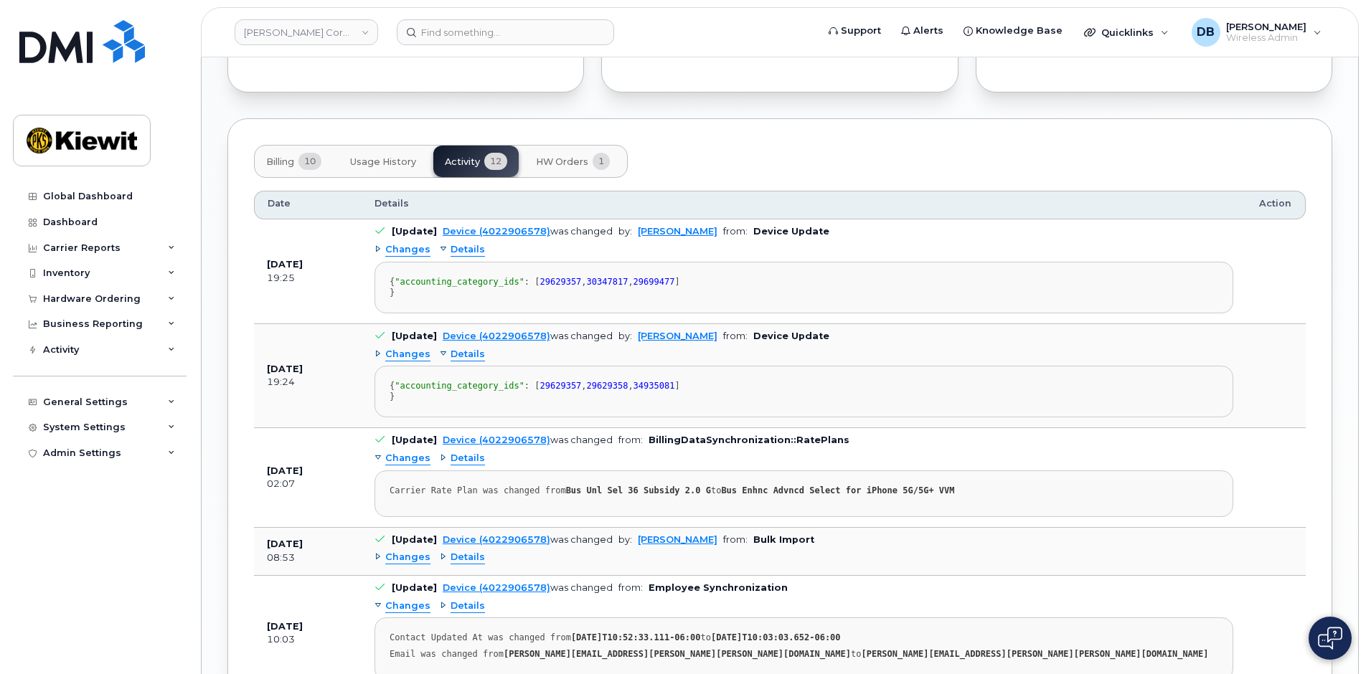
click at [384, 362] on div "Changes" at bounding box center [402, 355] width 56 height 14
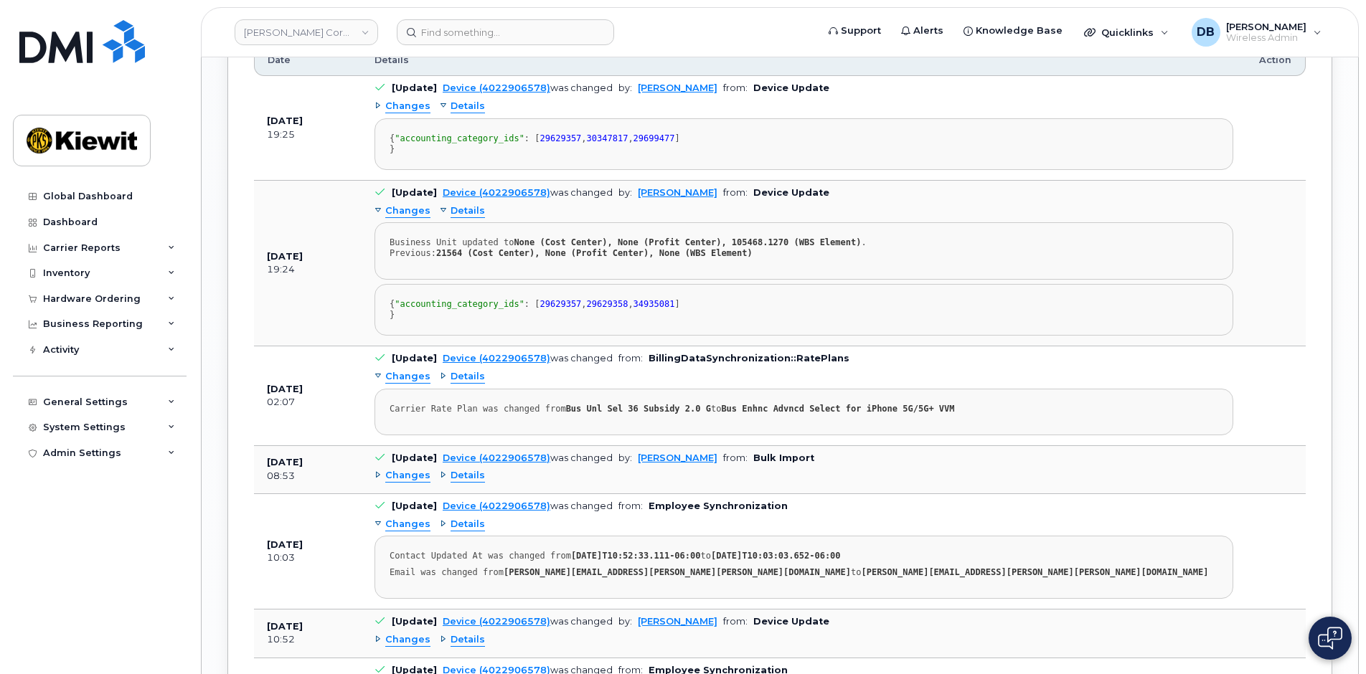
scroll to position [1793, 0]
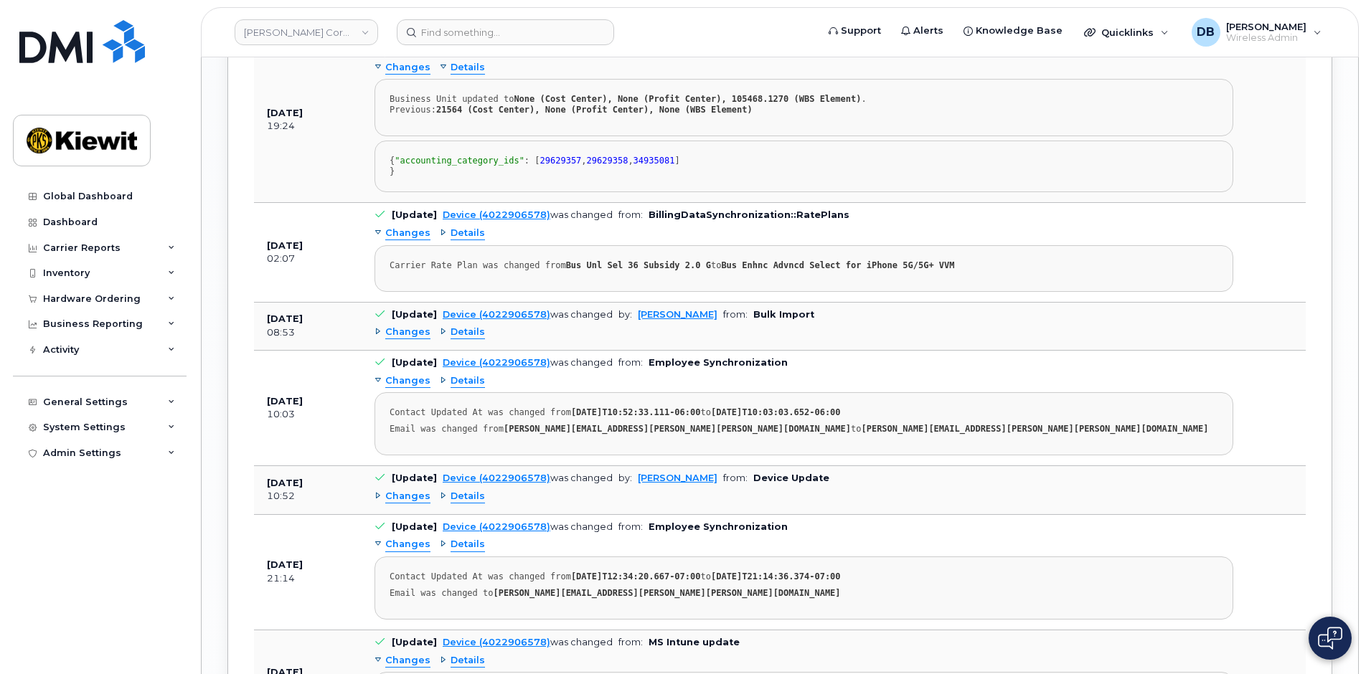
click at [440, 339] on div "Details" at bounding box center [462, 333] width 45 height 14
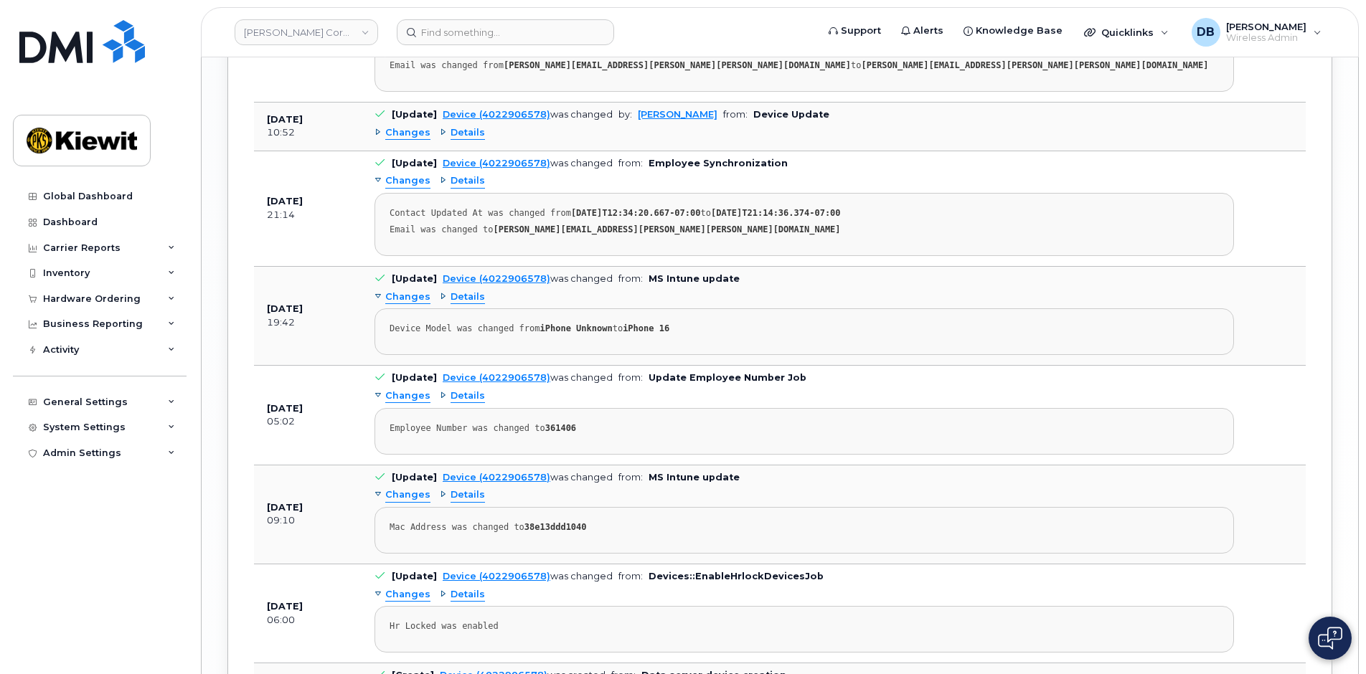
scroll to position [2575, 0]
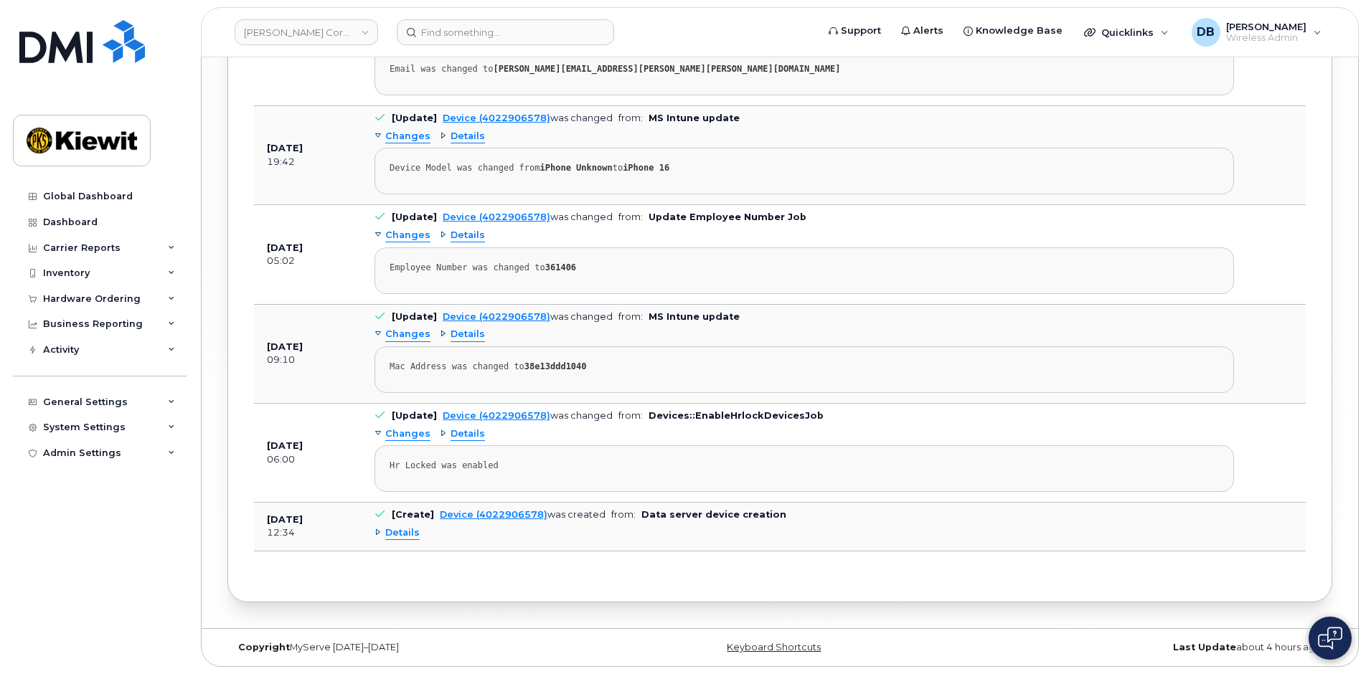
click at [379, 529] on div "Details" at bounding box center [396, 534] width 45 height 14
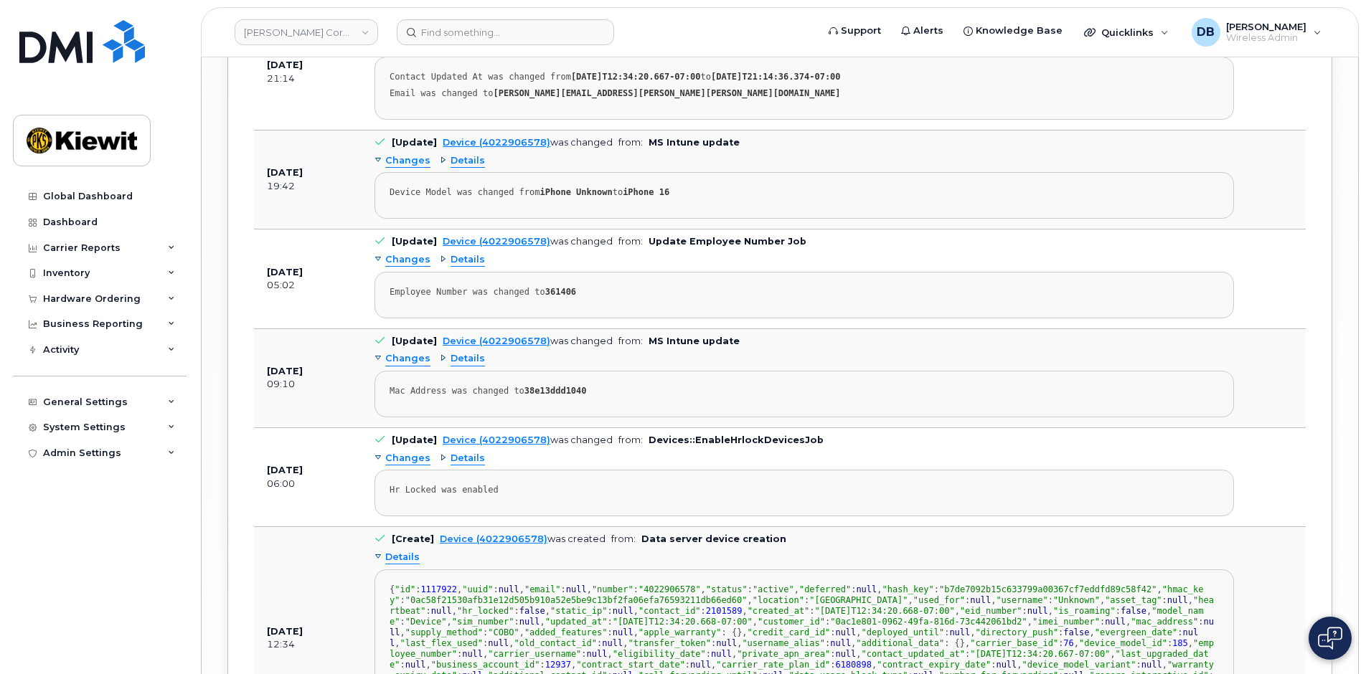
scroll to position [2217, 0]
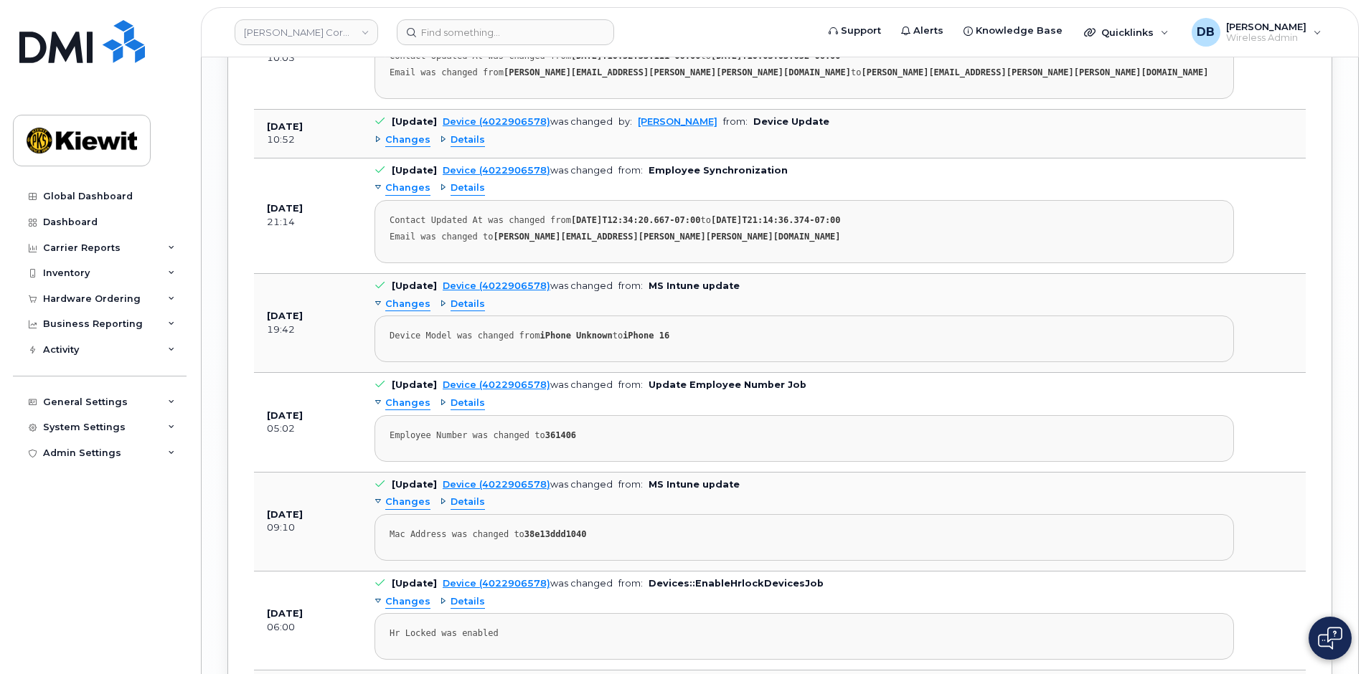
click at [440, 147] on div "Details" at bounding box center [462, 140] width 45 height 14
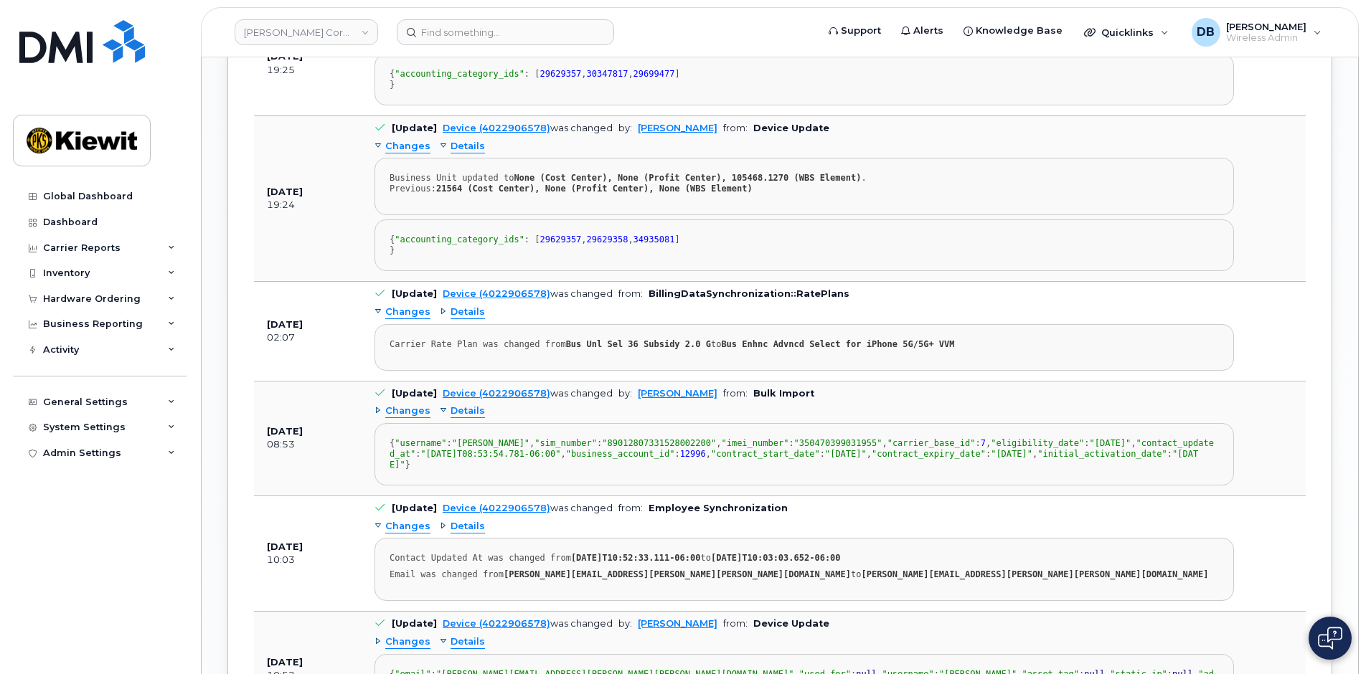
scroll to position [1786, 0]
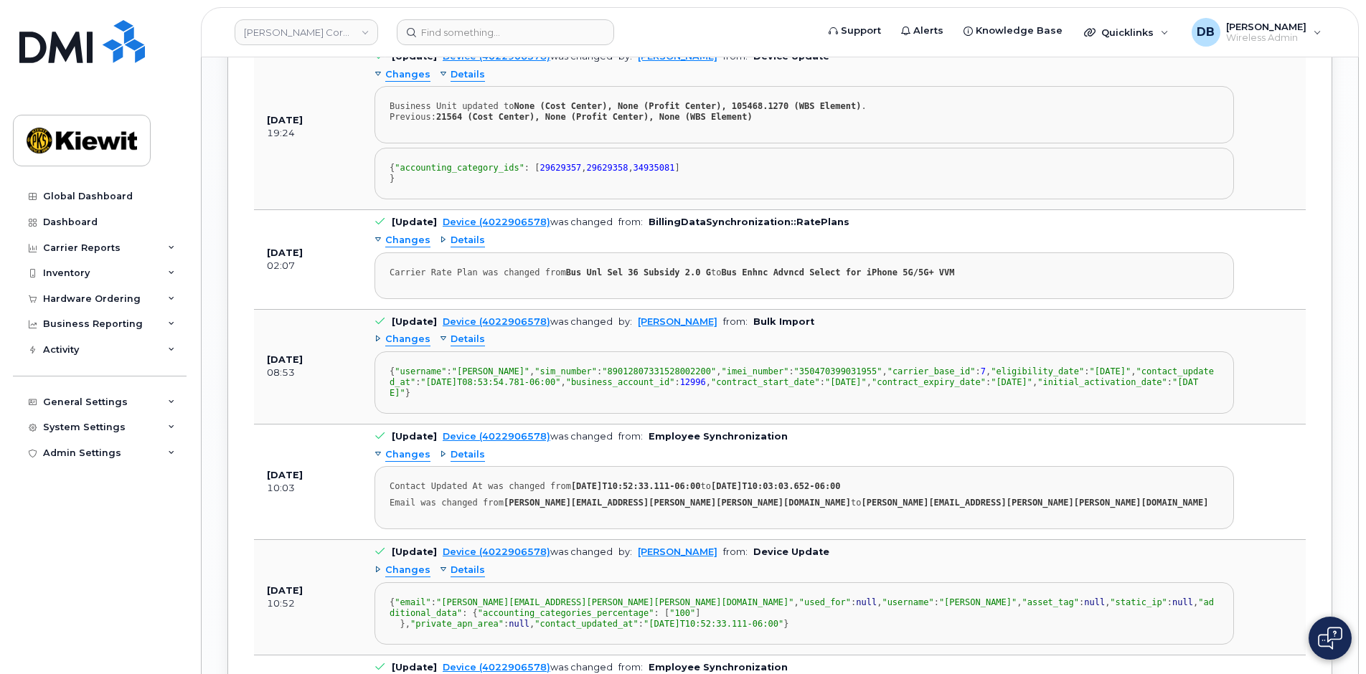
click at [376, 346] on div "Changes" at bounding box center [402, 340] width 56 height 14
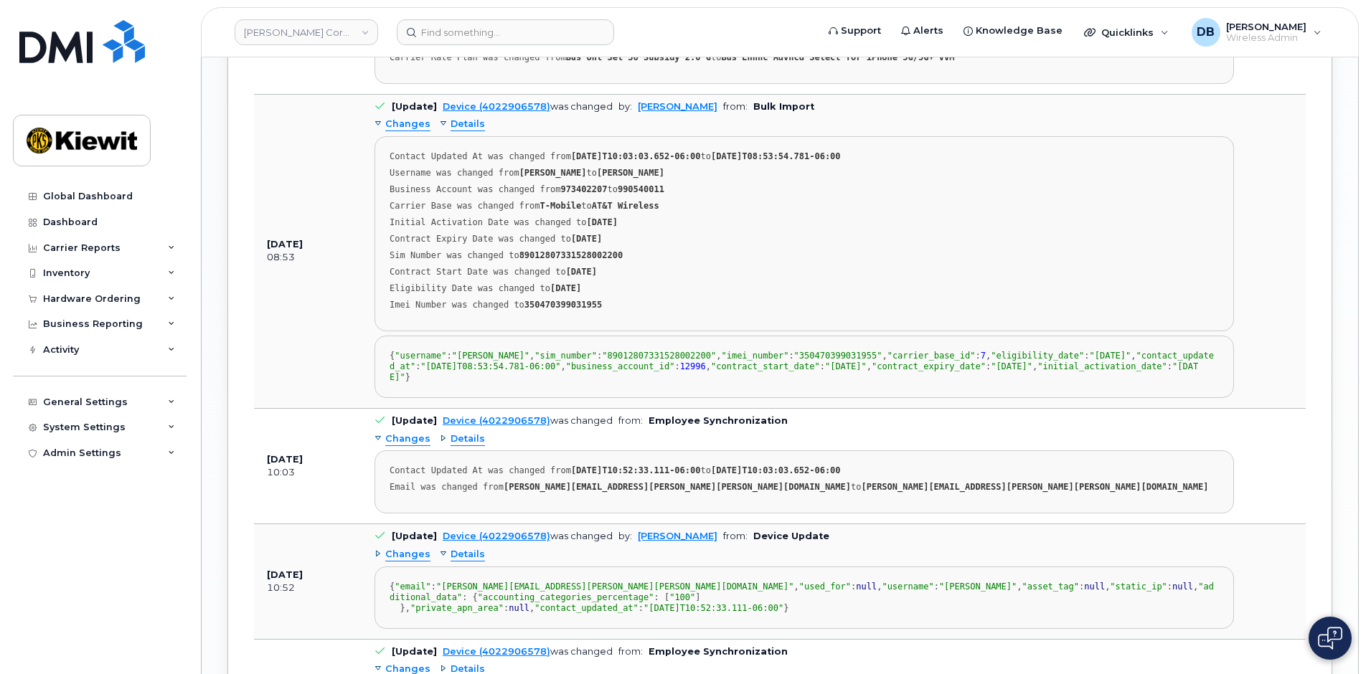
scroll to position [2288, 0]
